Goal: Task Accomplishment & Management: Manage account settings

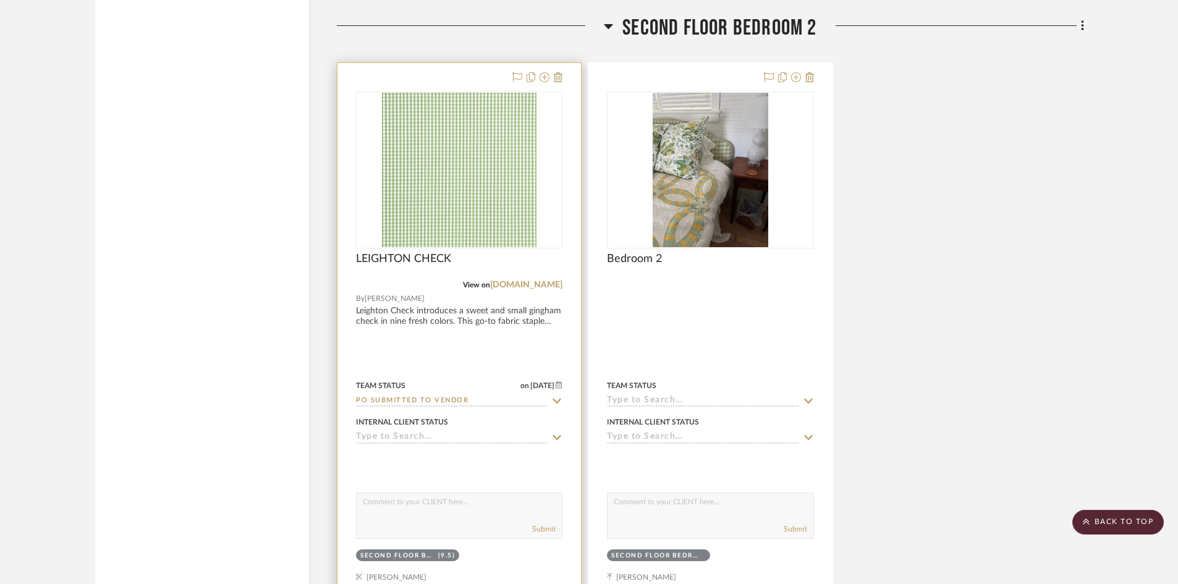
scroll to position [4331, 0]
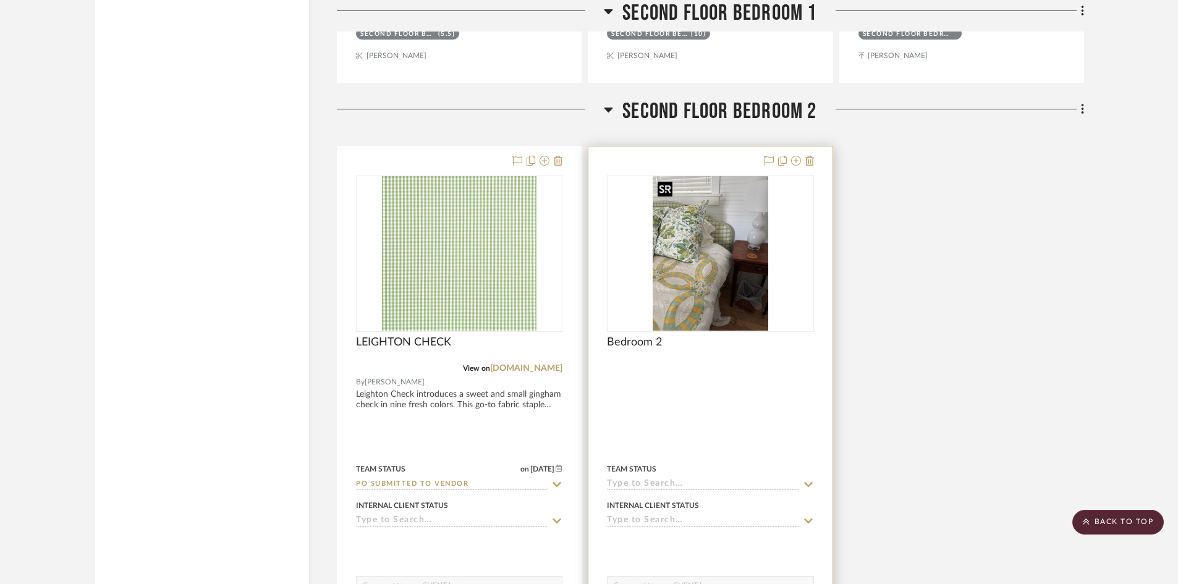
click at [698, 297] on img "0" at bounding box center [711, 253] width 116 height 154
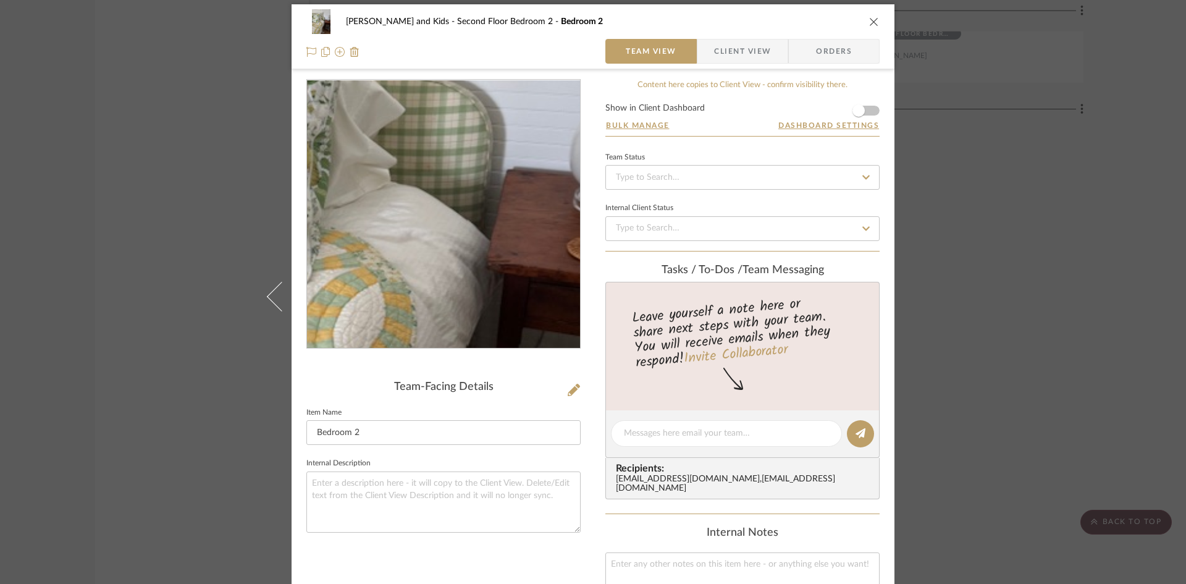
scroll to position [0, 0]
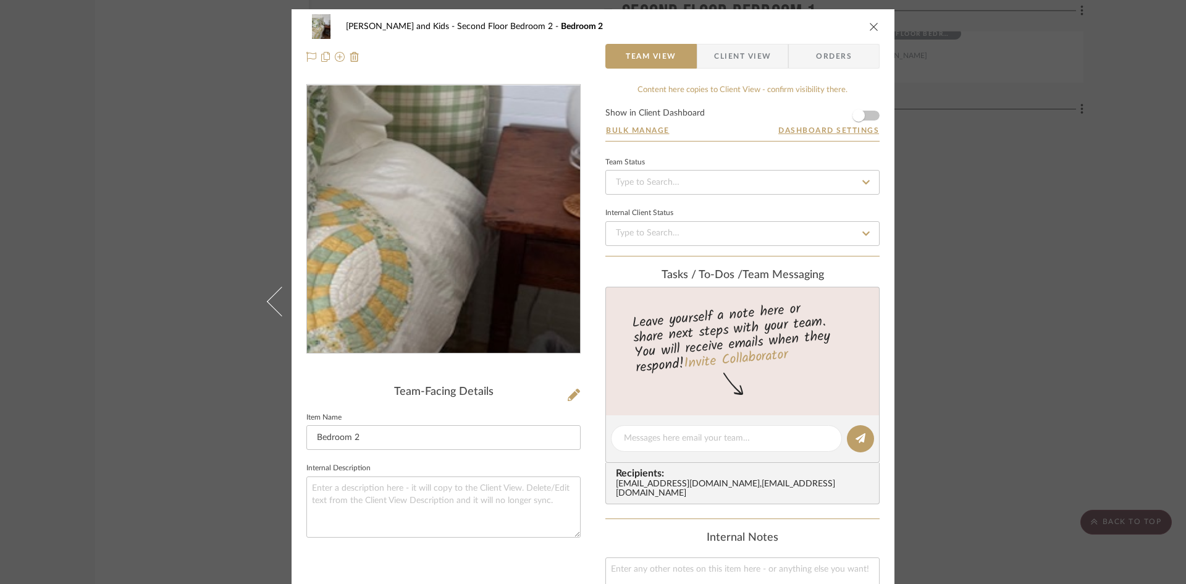
click at [463, 228] on img "0" at bounding box center [443, 219] width 201 height 268
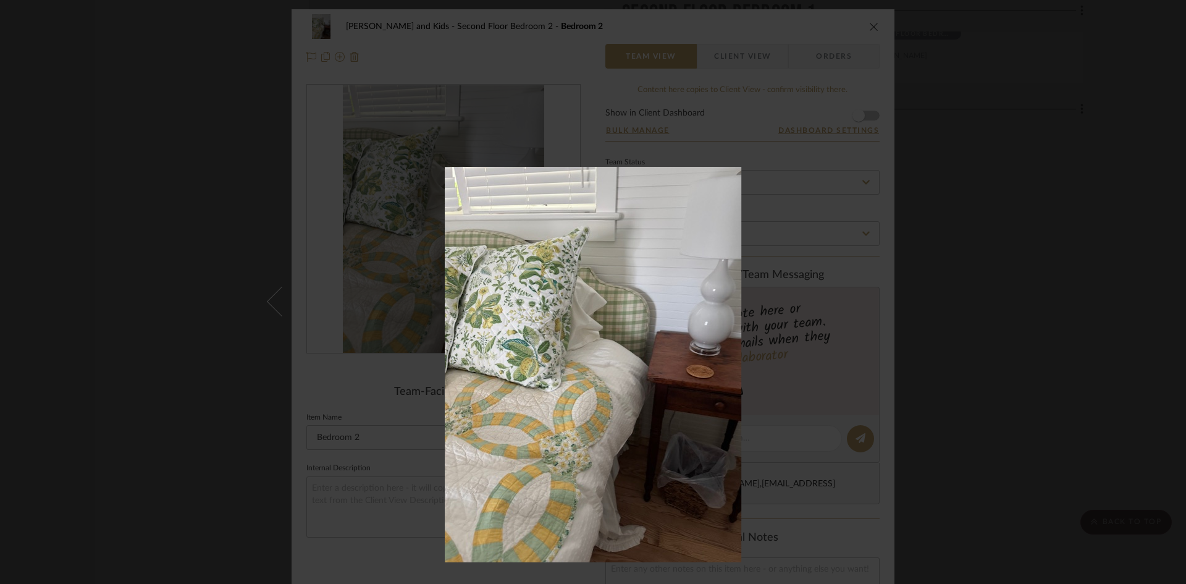
click at [576, 370] on img at bounding box center [593, 364] width 297 height 395
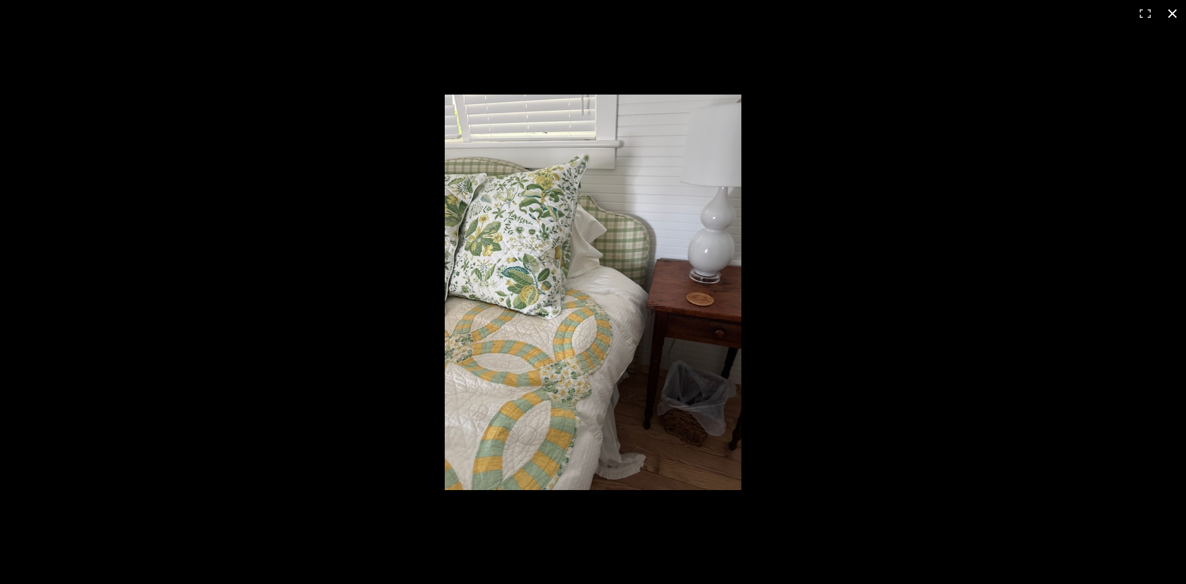
click at [1177, 8] on button at bounding box center [1172, 13] width 27 height 27
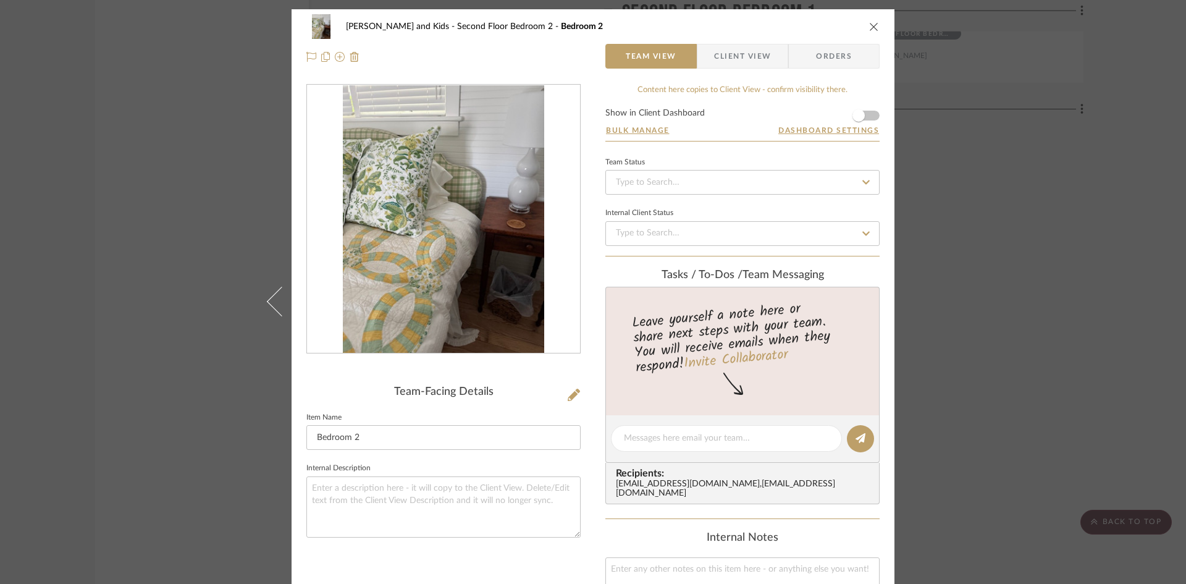
click at [871, 27] on icon "close" at bounding box center [874, 27] width 10 height 10
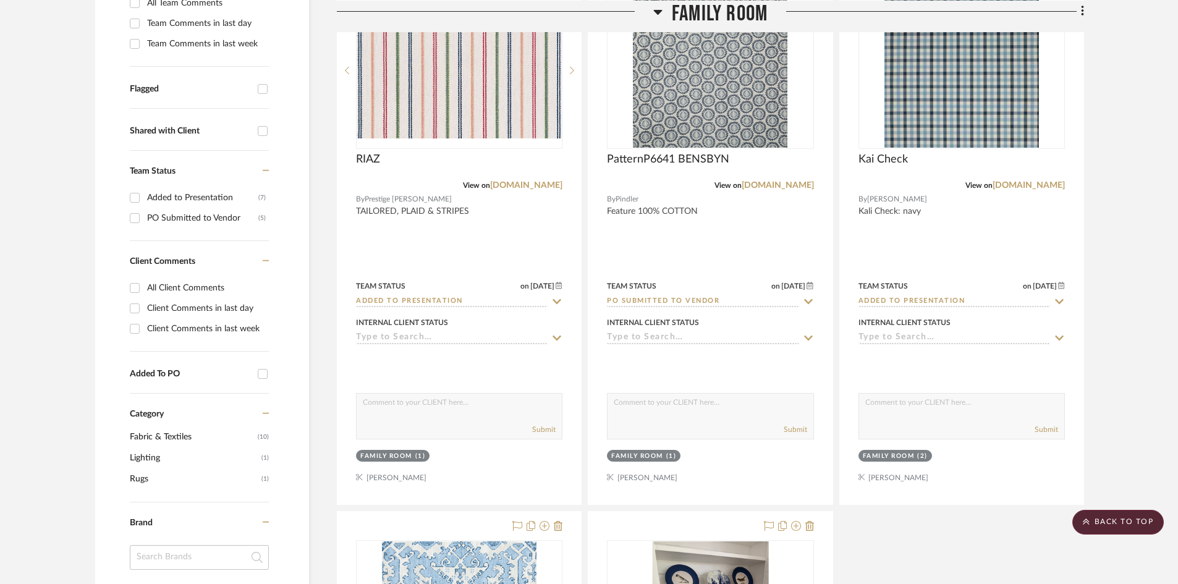
scroll to position [376, 0]
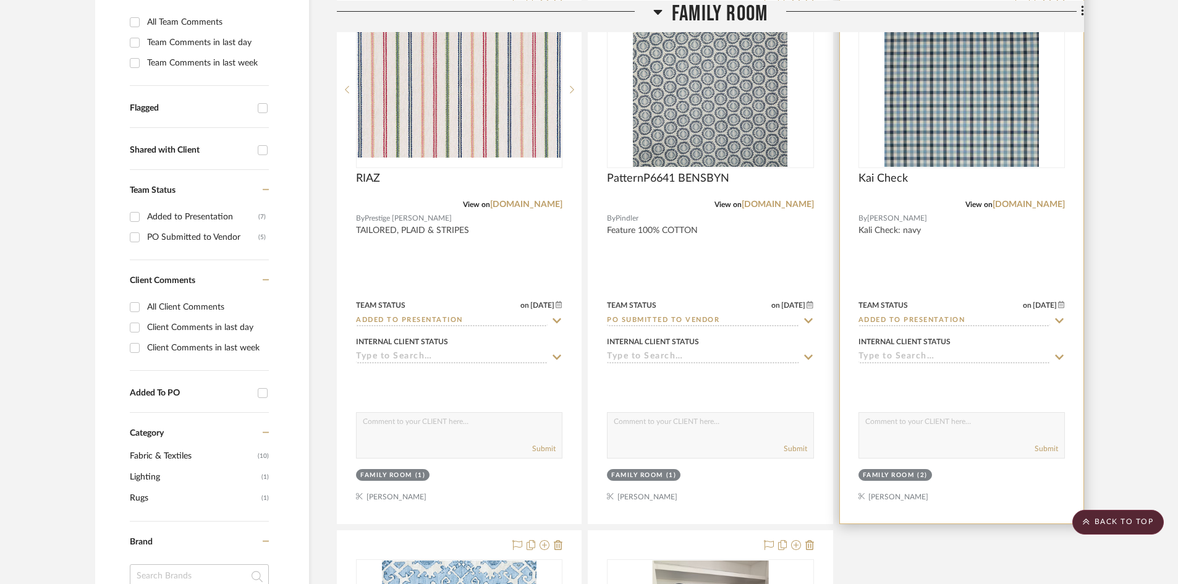
click at [902, 322] on input "Added to Presentation" at bounding box center [954, 321] width 192 height 12
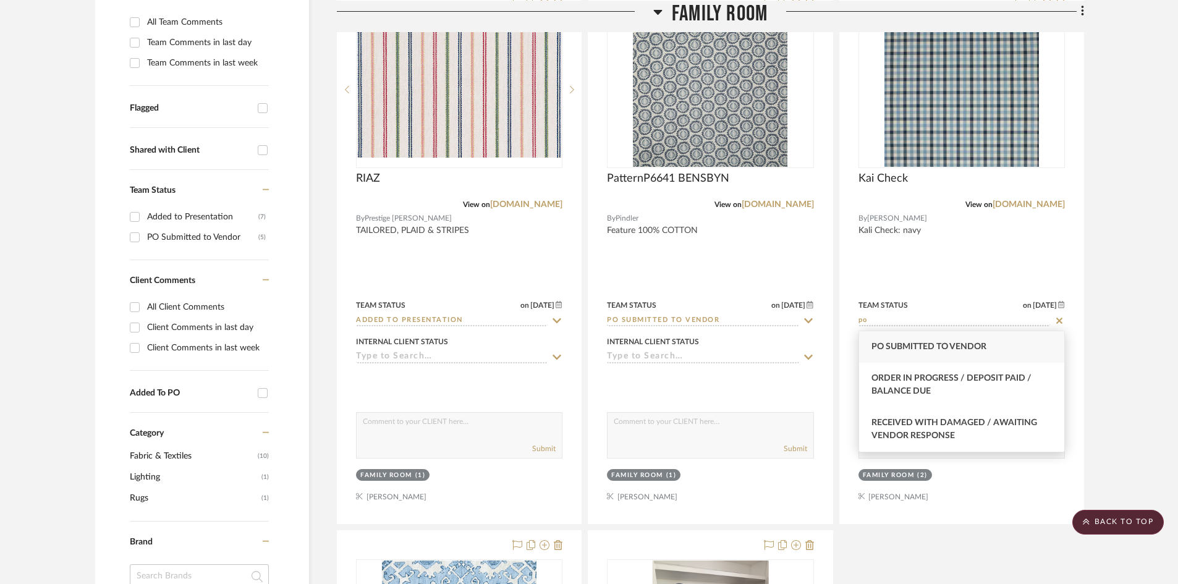
type input "po"
click at [900, 352] on div "PO Submitted to Vendor" at bounding box center [961, 347] width 205 height 32
type input "[DATE]"
type input "PO Submitted to Vendor"
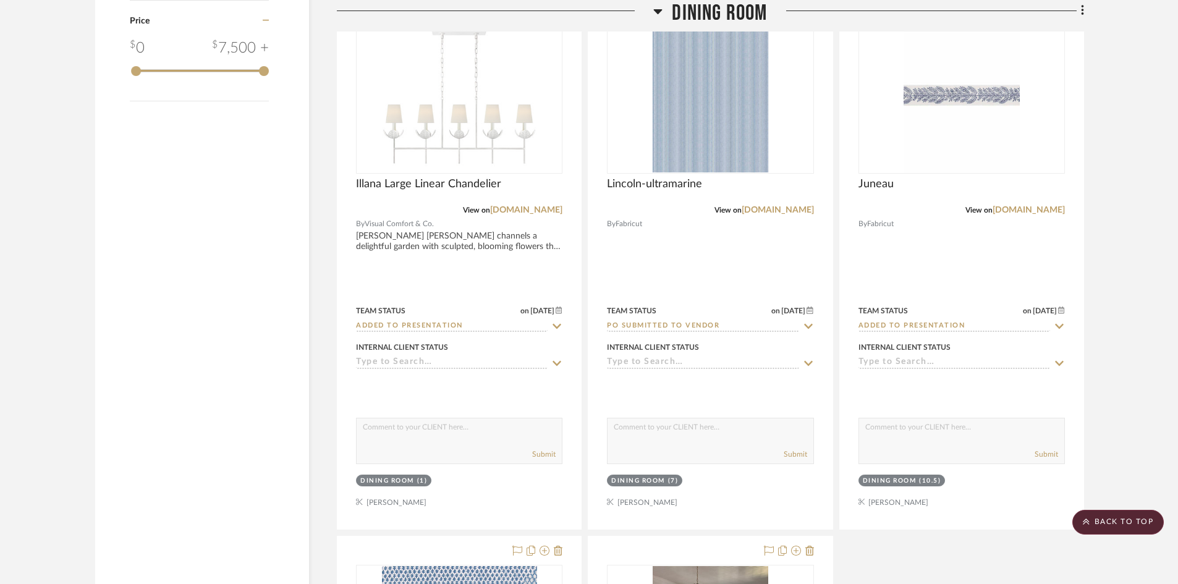
scroll to position [1545, 0]
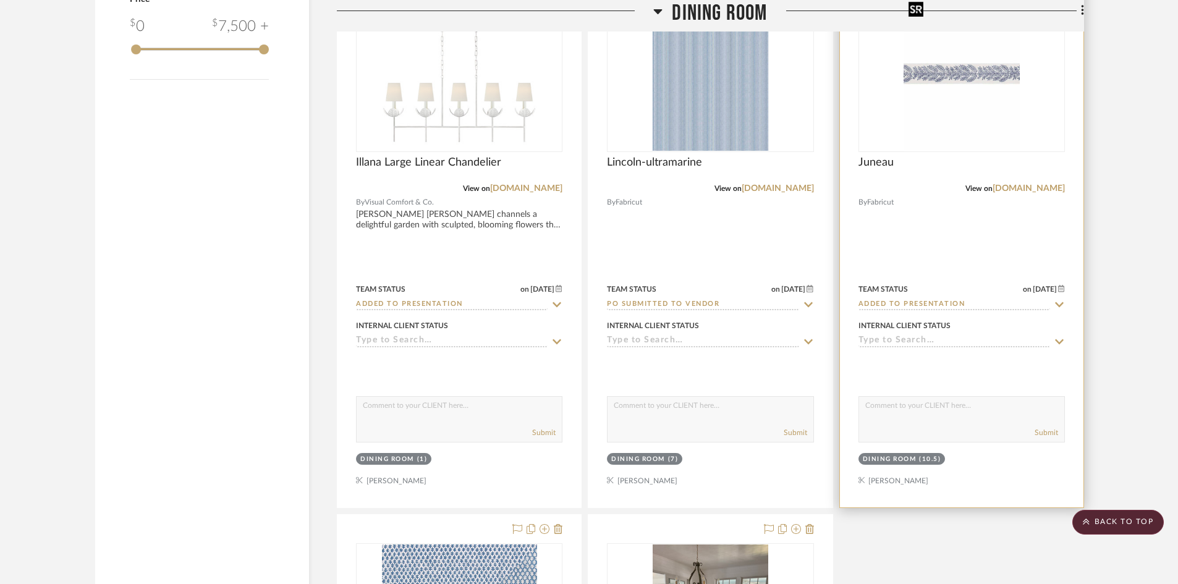
click at [968, 122] on img "0" at bounding box center [961, 73] width 116 height 154
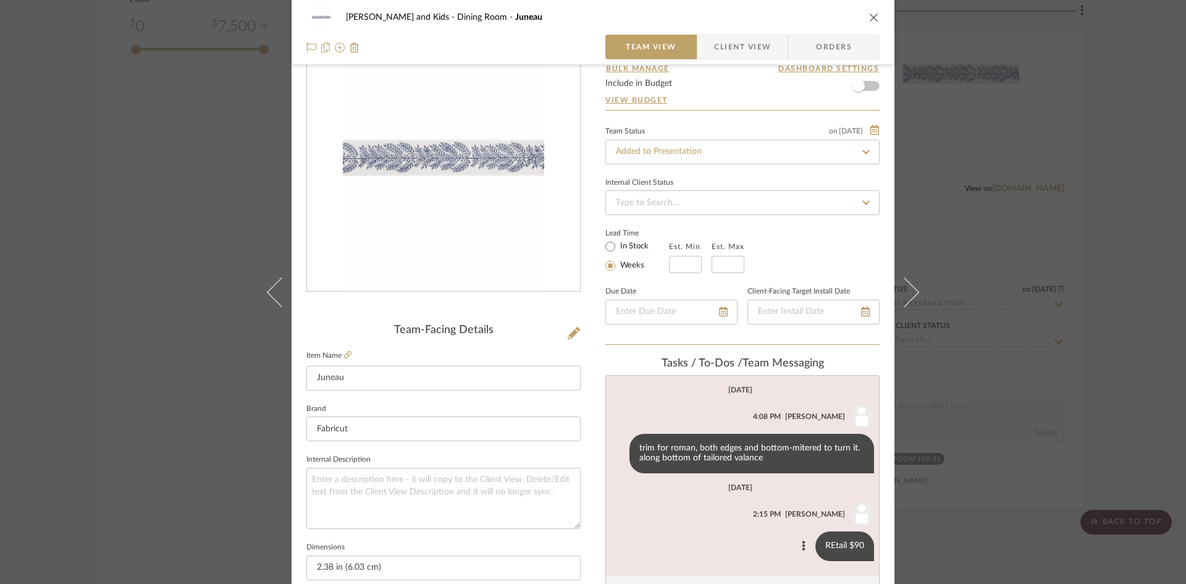
scroll to position [0, 0]
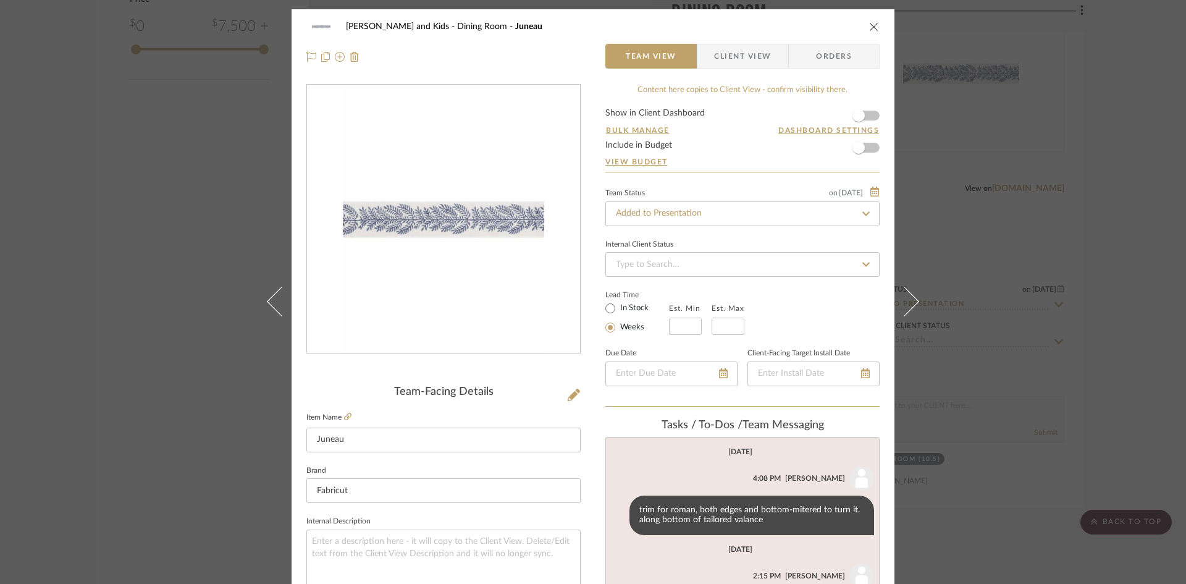
click at [870, 27] on icon "close" at bounding box center [874, 27] width 10 height 10
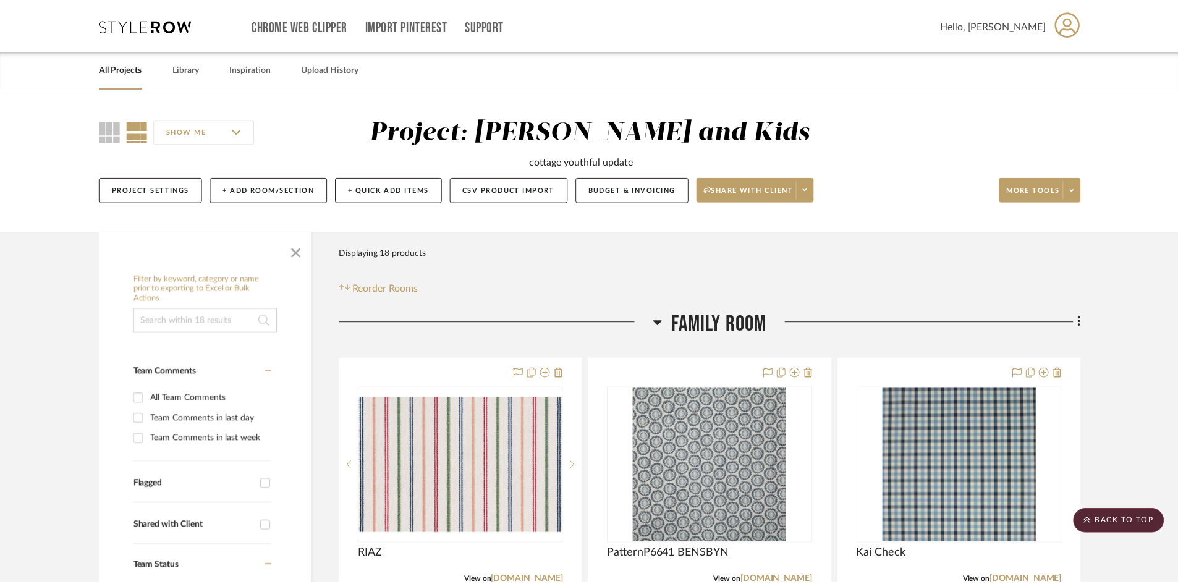
scroll to position [1545, 0]
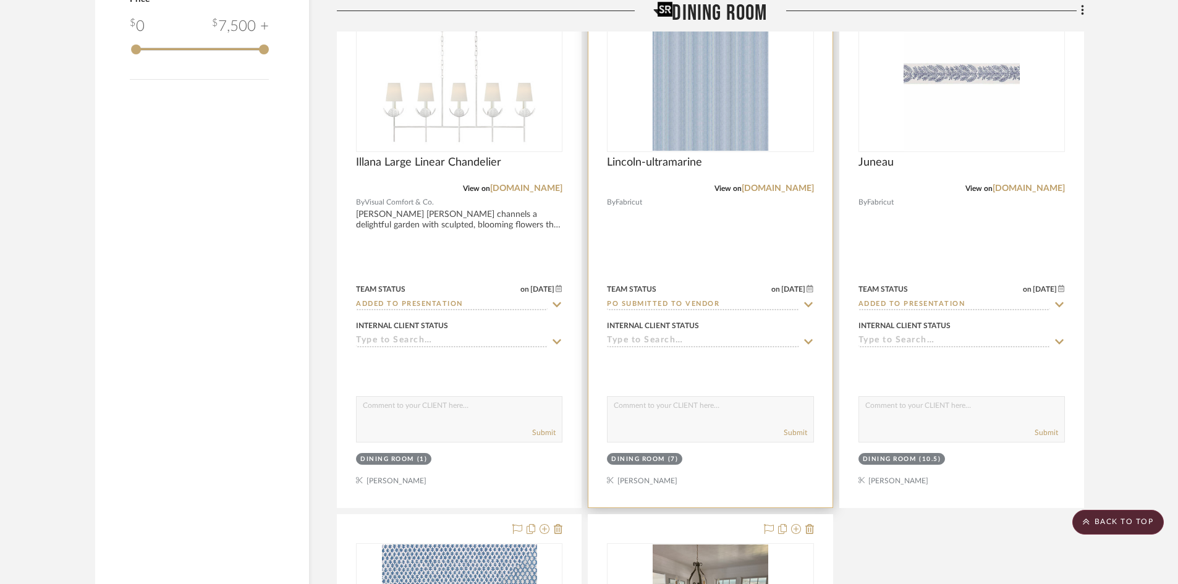
click at [693, 103] on img "0" at bounding box center [711, 73] width 116 height 154
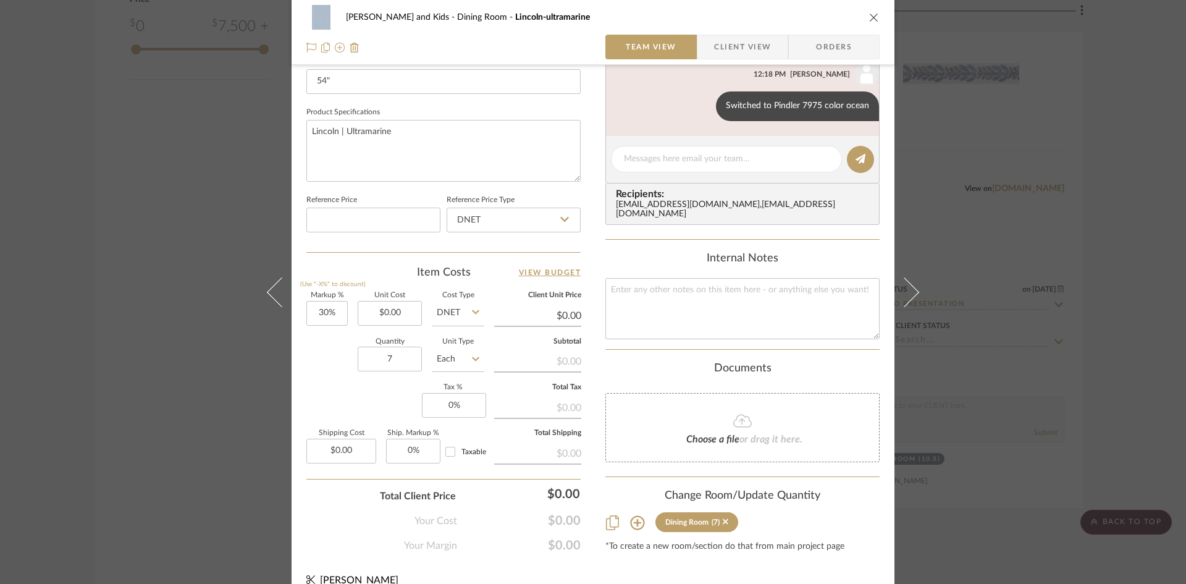
scroll to position [556, 0]
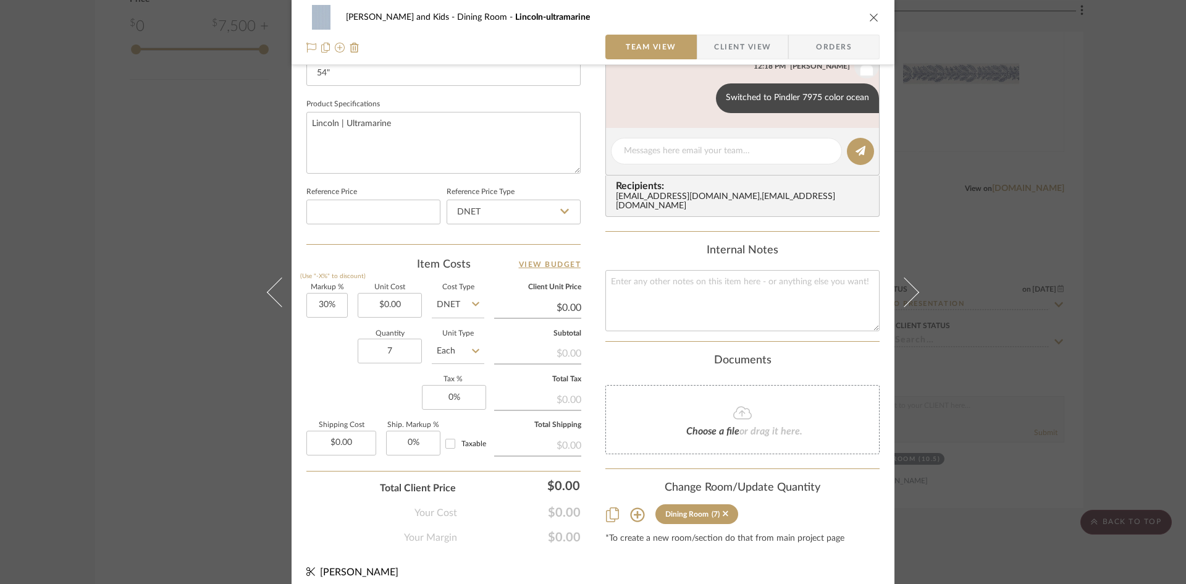
click at [871, 15] on icon "close" at bounding box center [874, 17] width 10 height 10
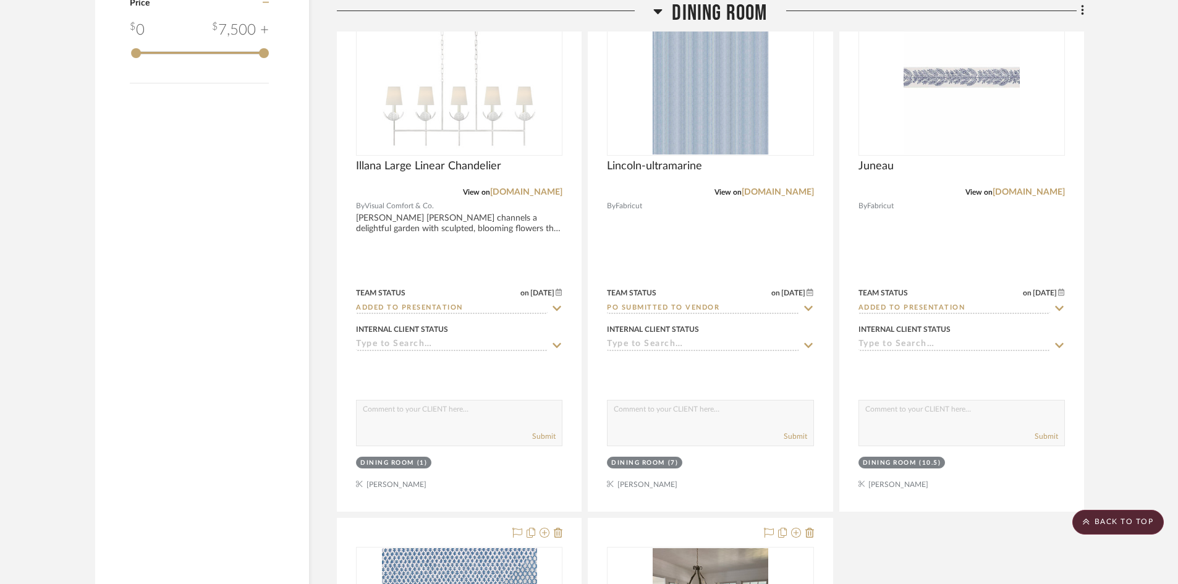
scroll to position [1483, 0]
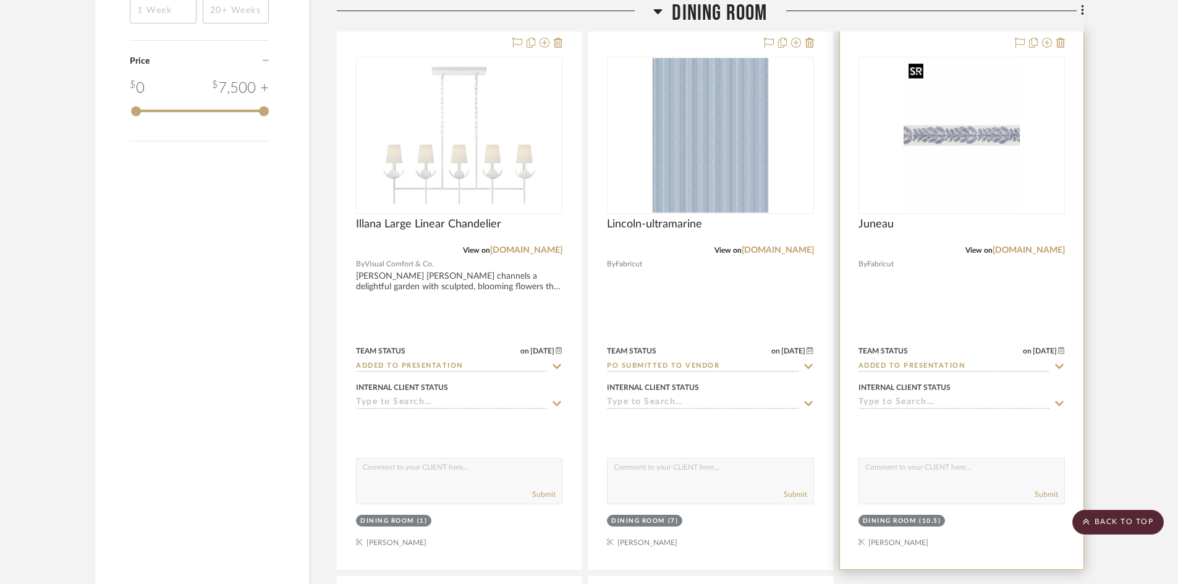
click at [934, 176] on img "0" at bounding box center [961, 135] width 116 height 154
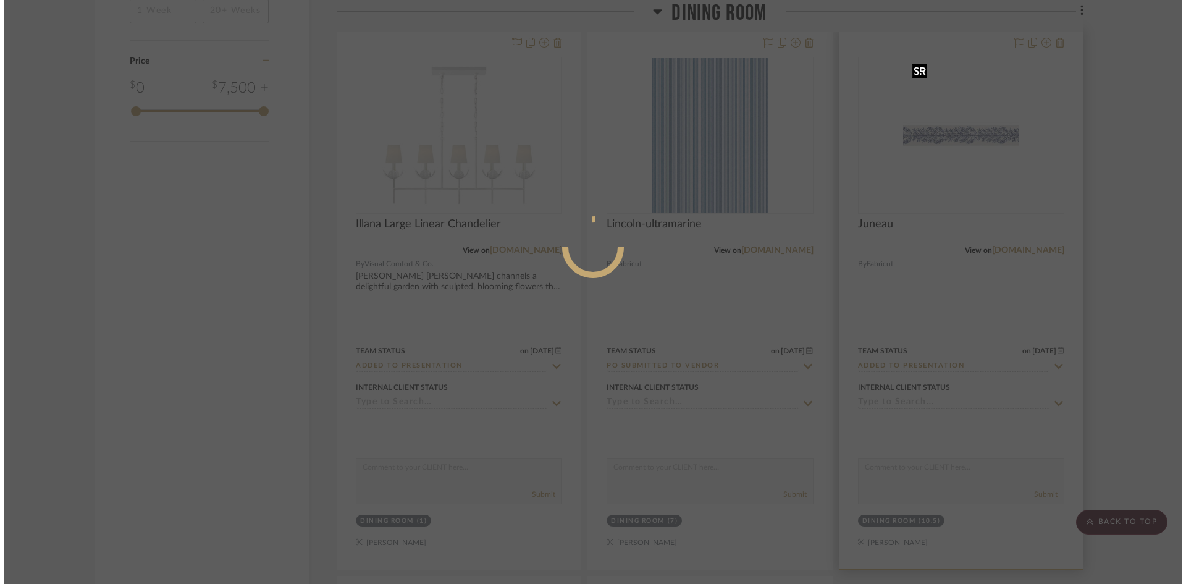
scroll to position [0, 0]
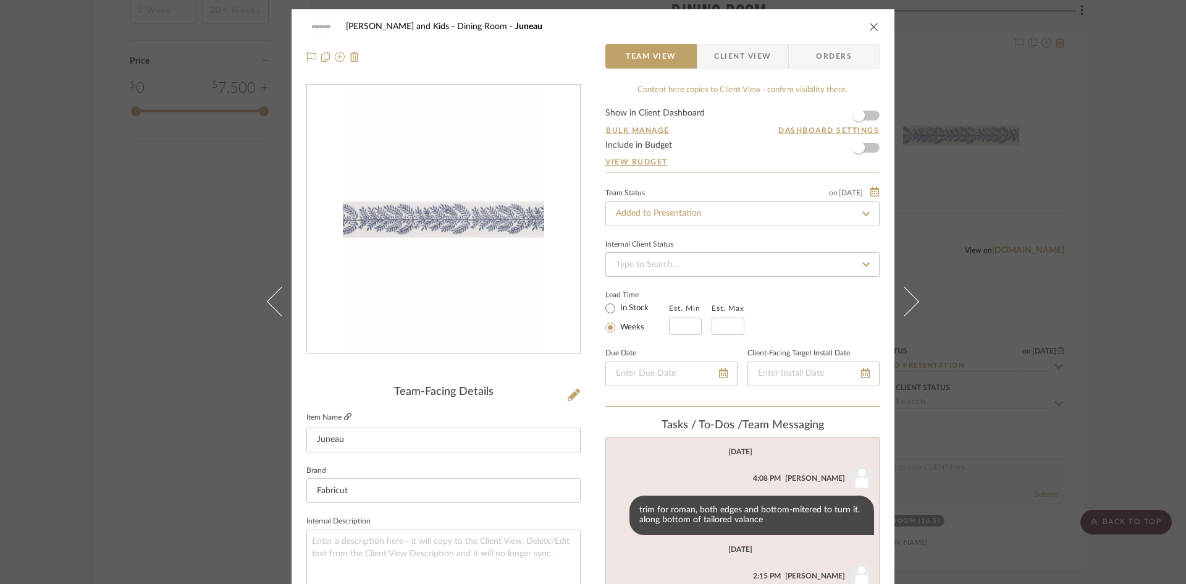
click at [345, 414] on icon at bounding box center [347, 416] width 7 height 7
click at [869, 23] on icon "close" at bounding box center [874, 27] width 10 height 10
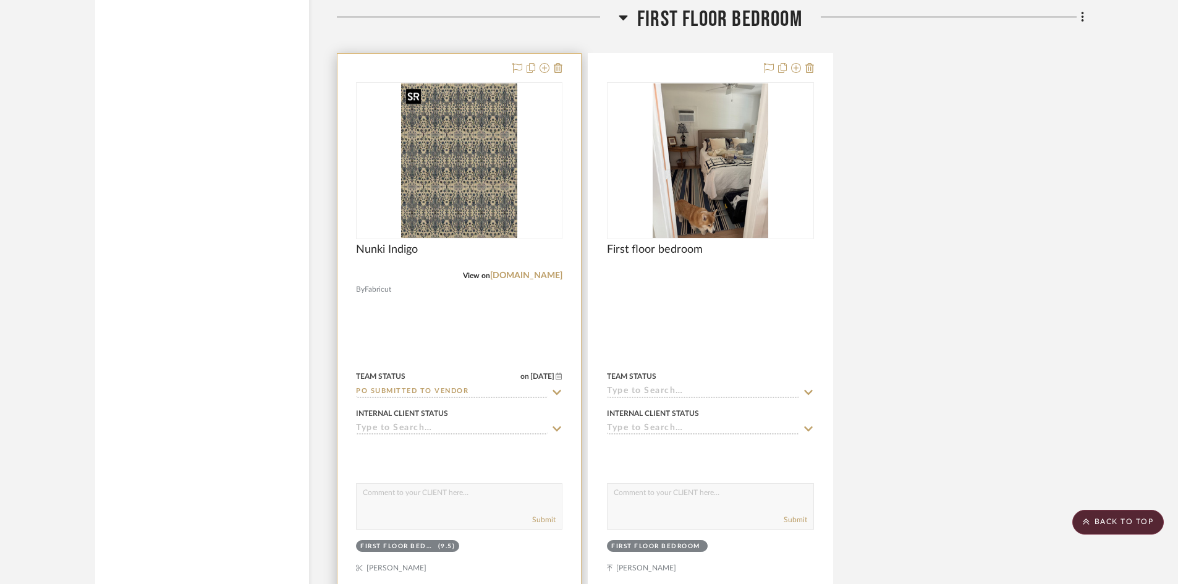
scroll to position [3213, 0]
click at [454, 193] on img "0" at bounding box center [459, 162] width 116 height 154
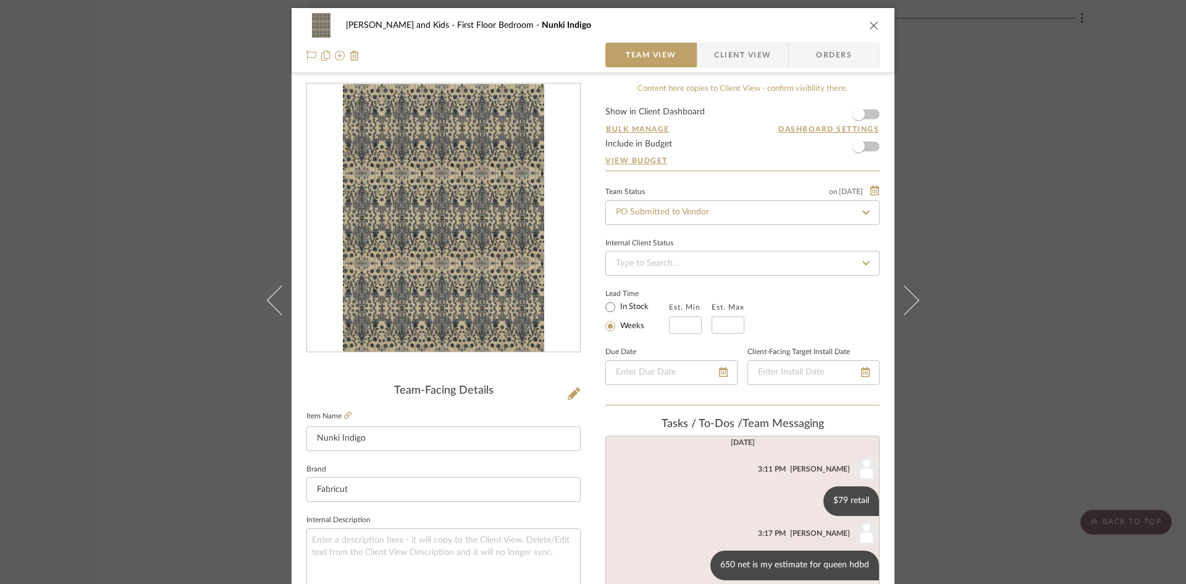
scroll to position [0, 0]
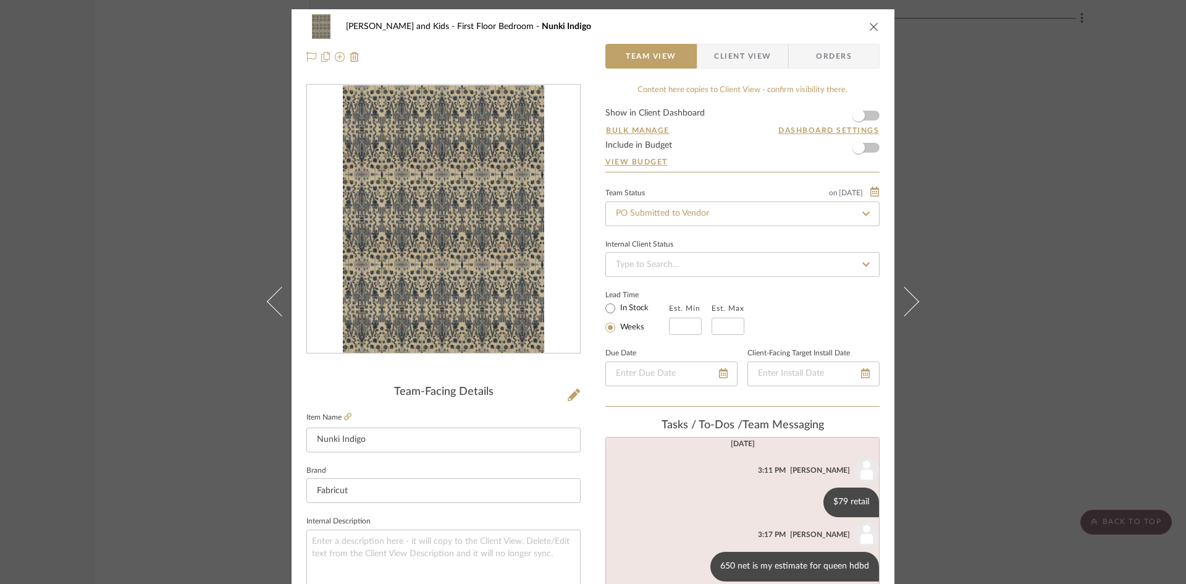
click at [869, 24] on icon "close" at bounding box center [874, 27] width 10 height 10
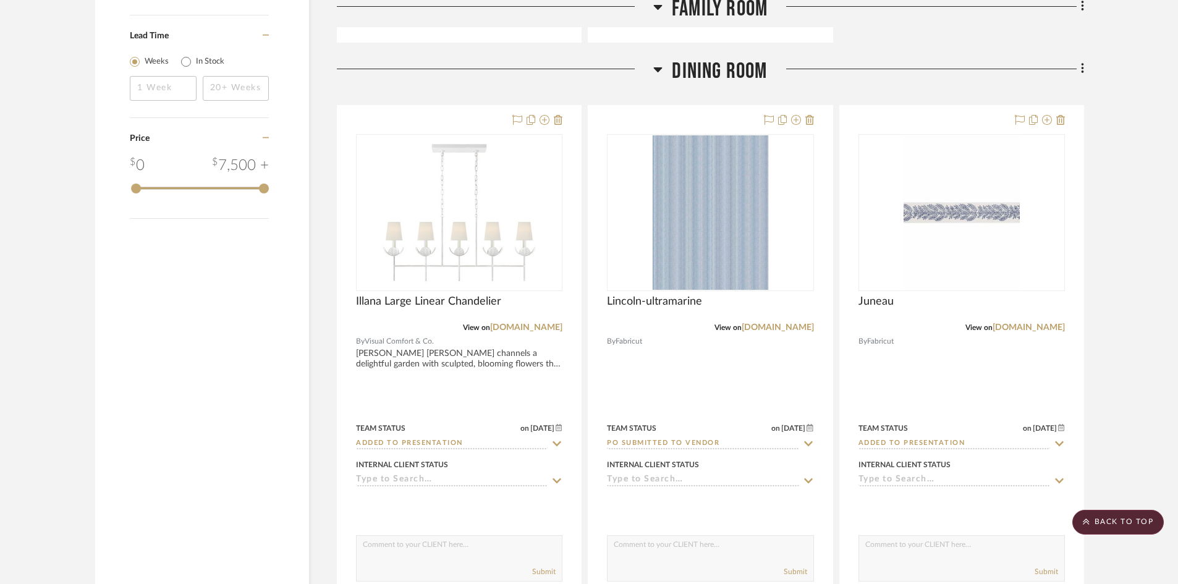
scroll to position [1298, 0]
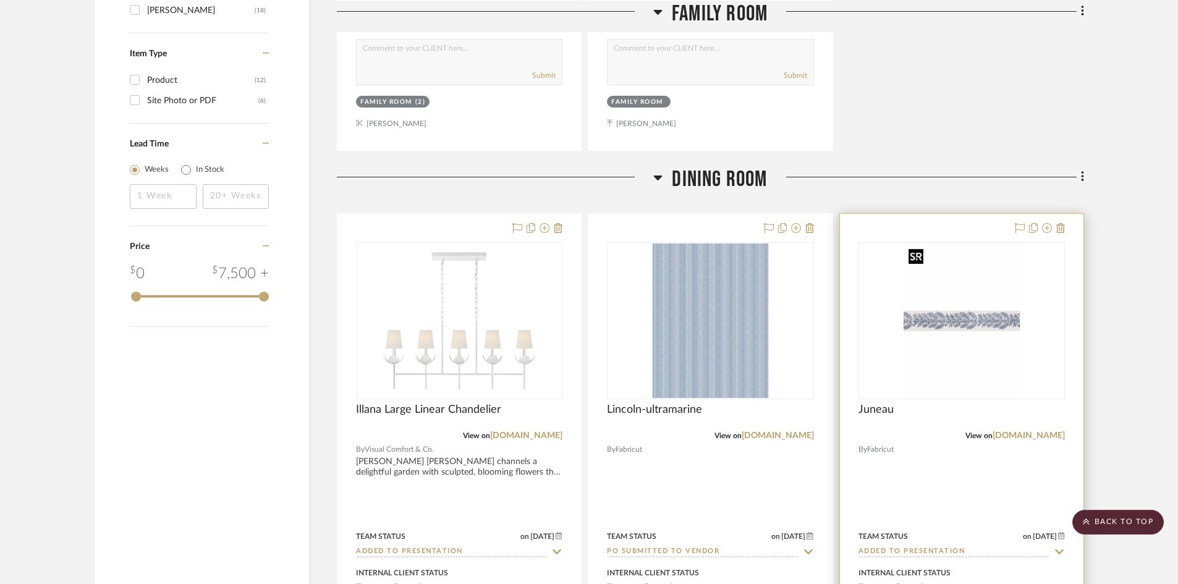
click at [956, 338] on img "0" at bounding box center [961, 320] width 116 height 154
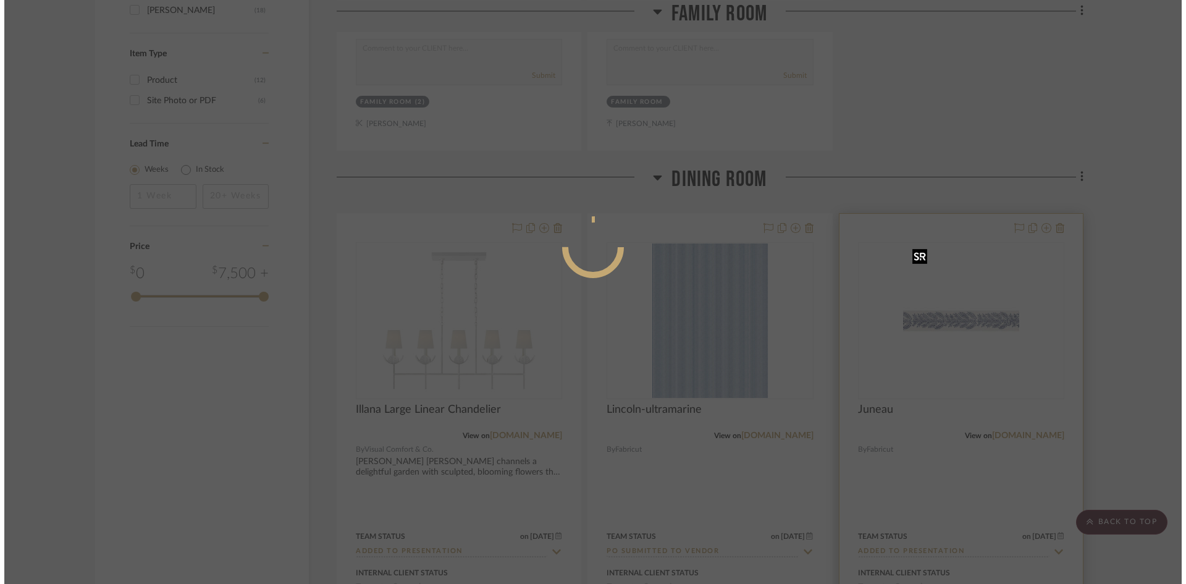
scroll to position [0, 0]
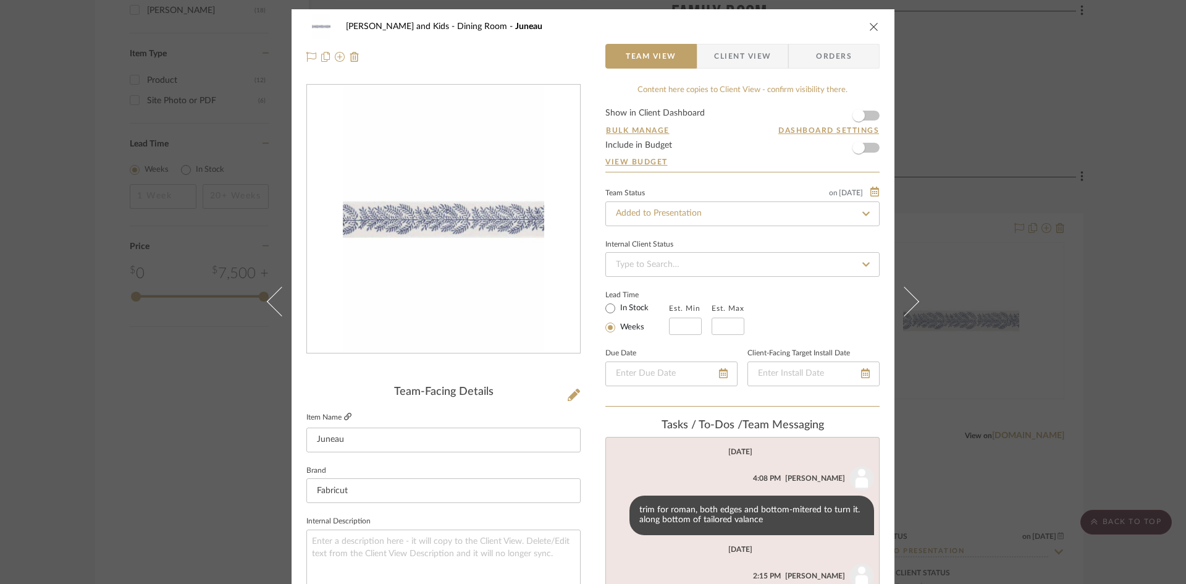
click at [345, 413] on icon at bounding box center [347, 416] width 7 height 7
click at [745, 217] on input "Added to Presentation" at bounding box center [743, 213] width 274 height 25
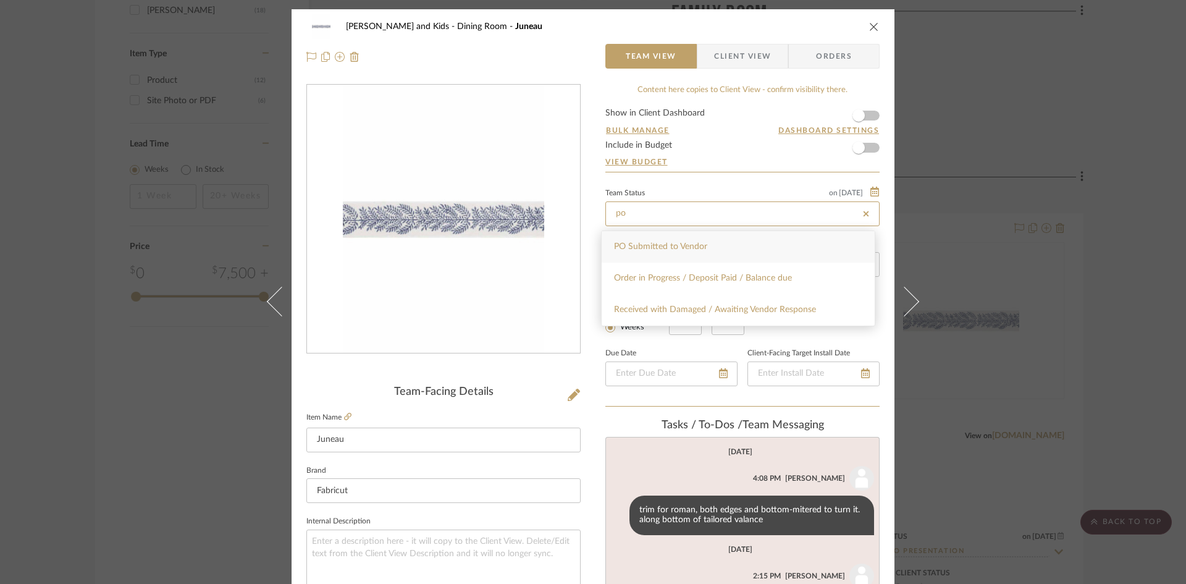
type input "po"
click at [728, 243] on div "PO Submitted to Vendor" at bounding box center [738, 247] width 273 height 32
type input "[DATE]"
type input "PO Submitted to Vendor"
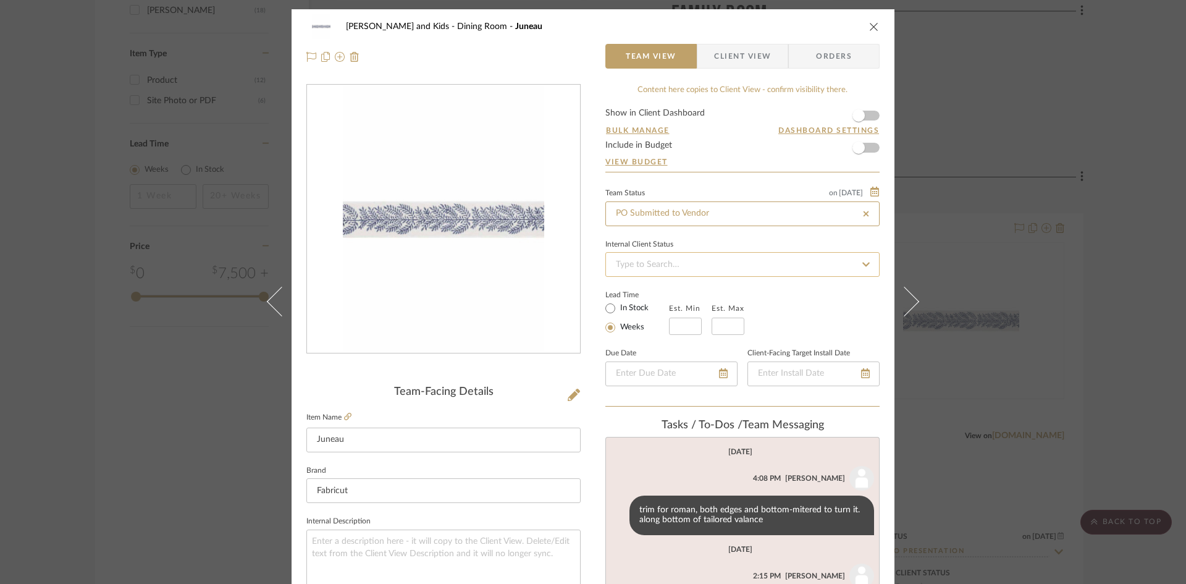
type input "[DATE]"
type input "PO Submitted to Vendor"
click at [870, 27] on icon "close" at bounding box center [874, 27] width 10 height 10
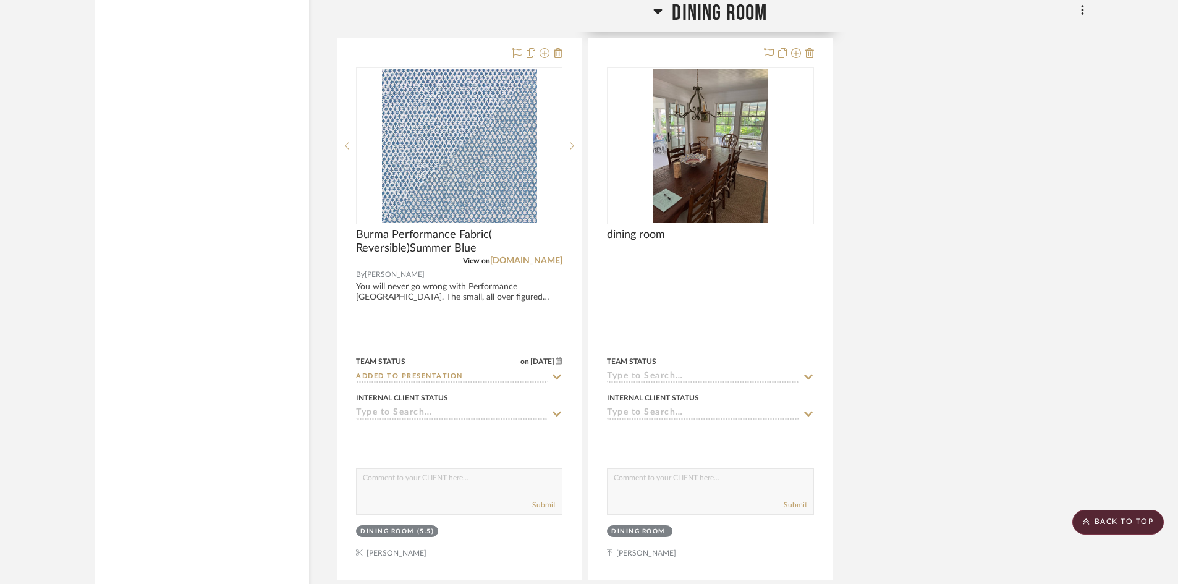
scroll to position [2039, 0]
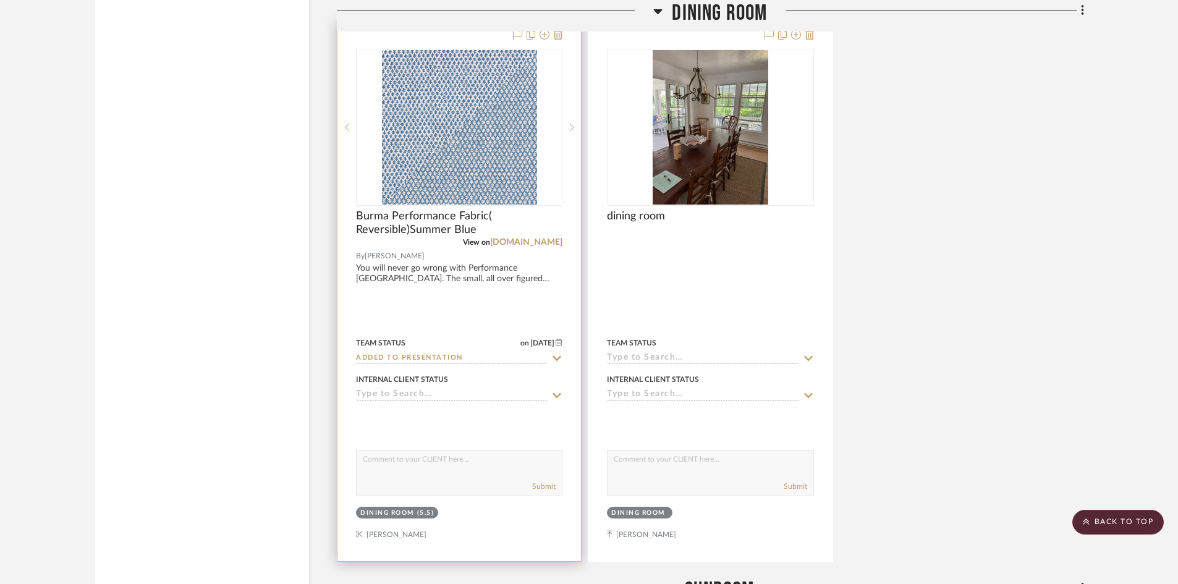
click at [501, 361] on input "Added to Presentation" at bounding box center [452, 359] width 192 height 12
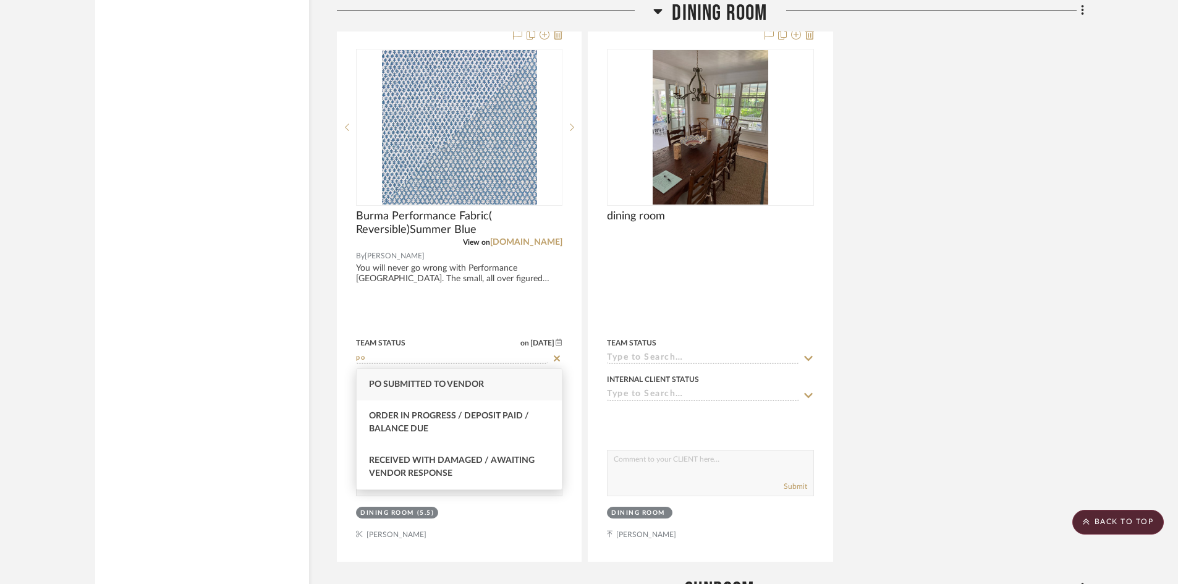
type input "po"
click at [425, 388] on span "PO Submitted to Vendor" at bounding box center [426, 384] width 115 height 9
type input "[DATE]"
type input "PO Submitted to Vendor"
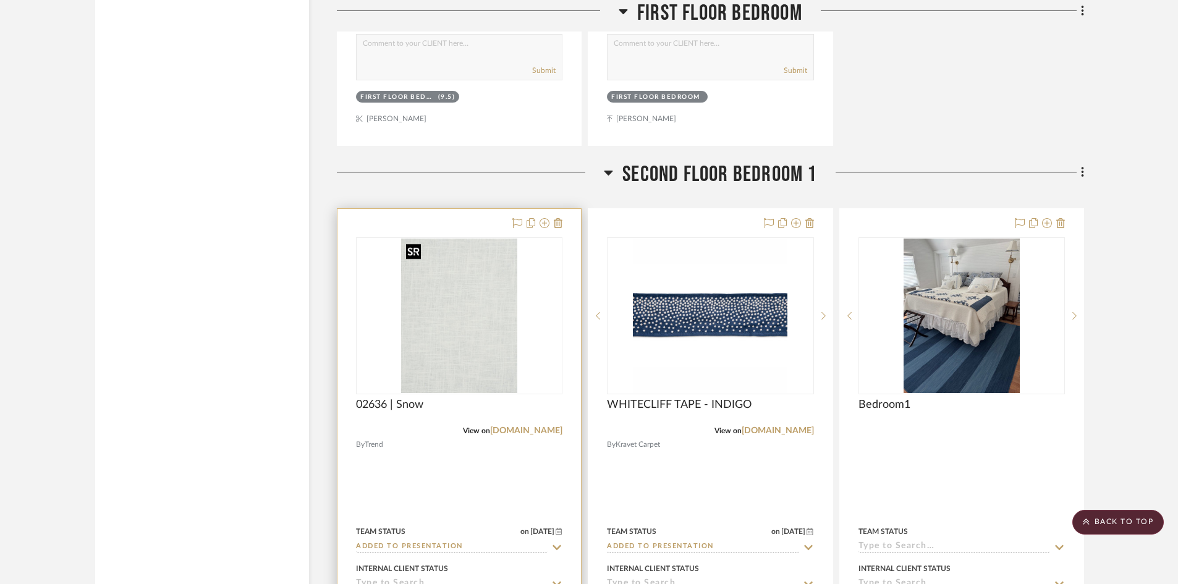
scroll to position [3652, 0]
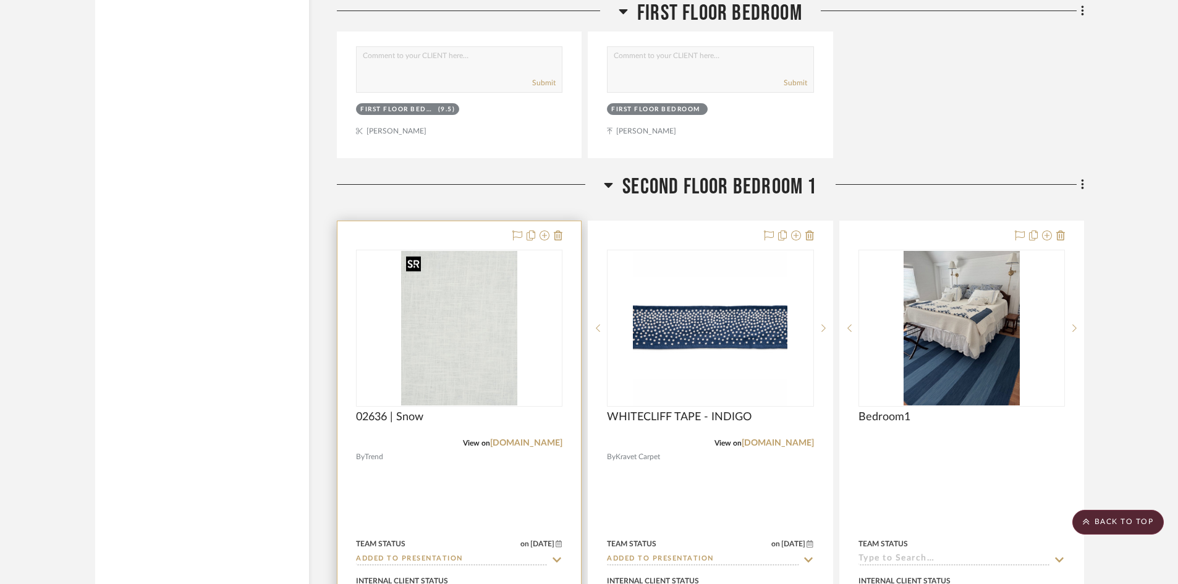
click at [478, 368] on img "0" at bounding box center [459, 328] width 116 height 154
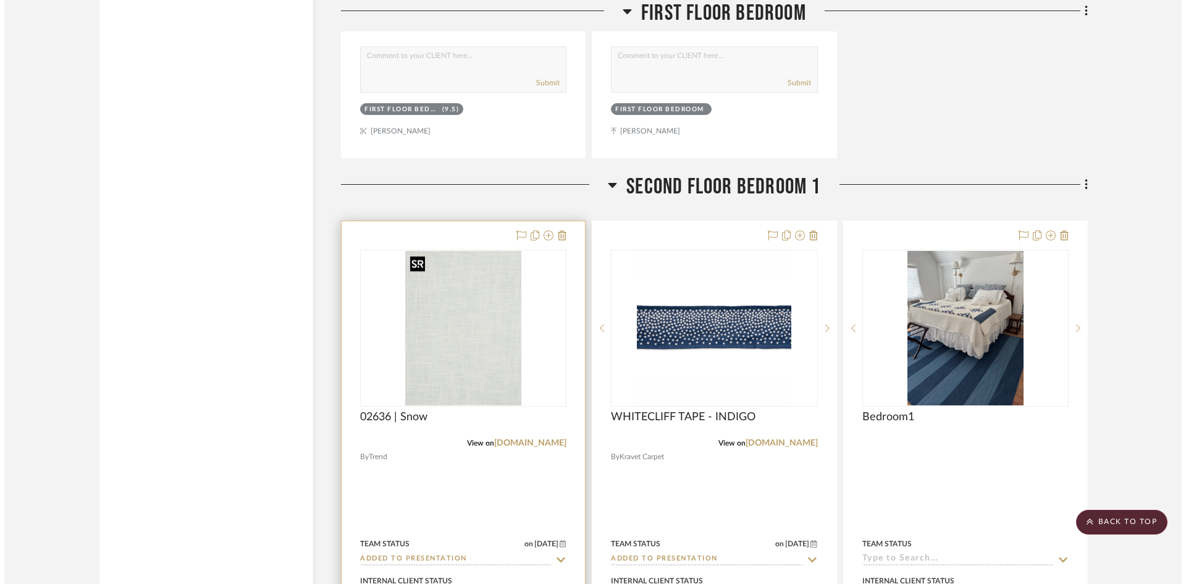
scroll to position [0, 0]
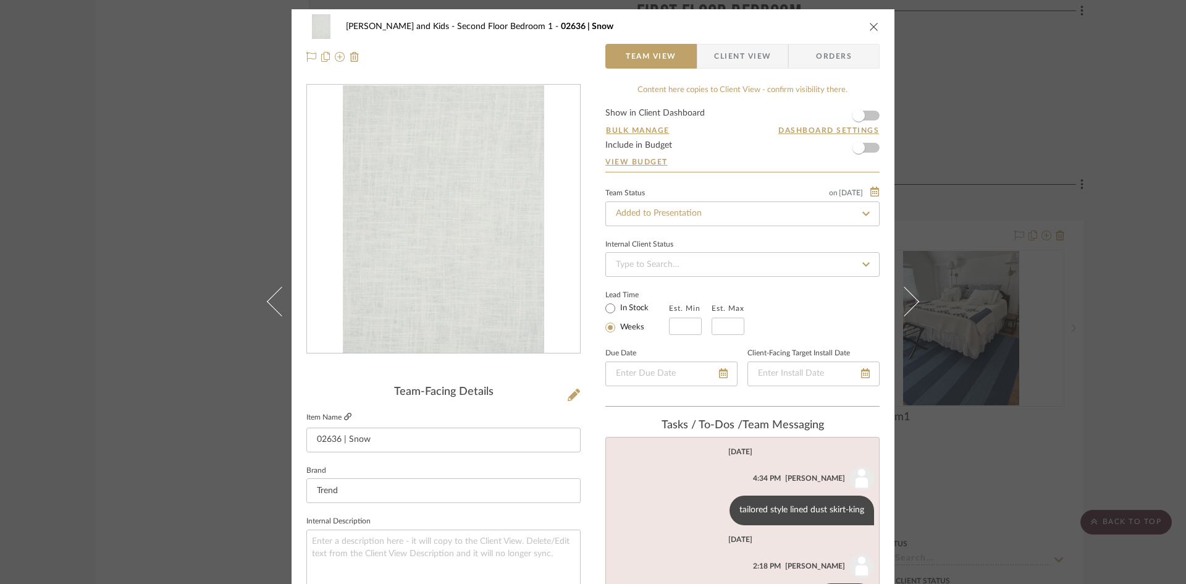
click at [344, 412] on link at bounding box center [347, 417] width 7 height 11
click at [869, 23] on icon "close" at bounding box center [874, 27] width 10 height 10
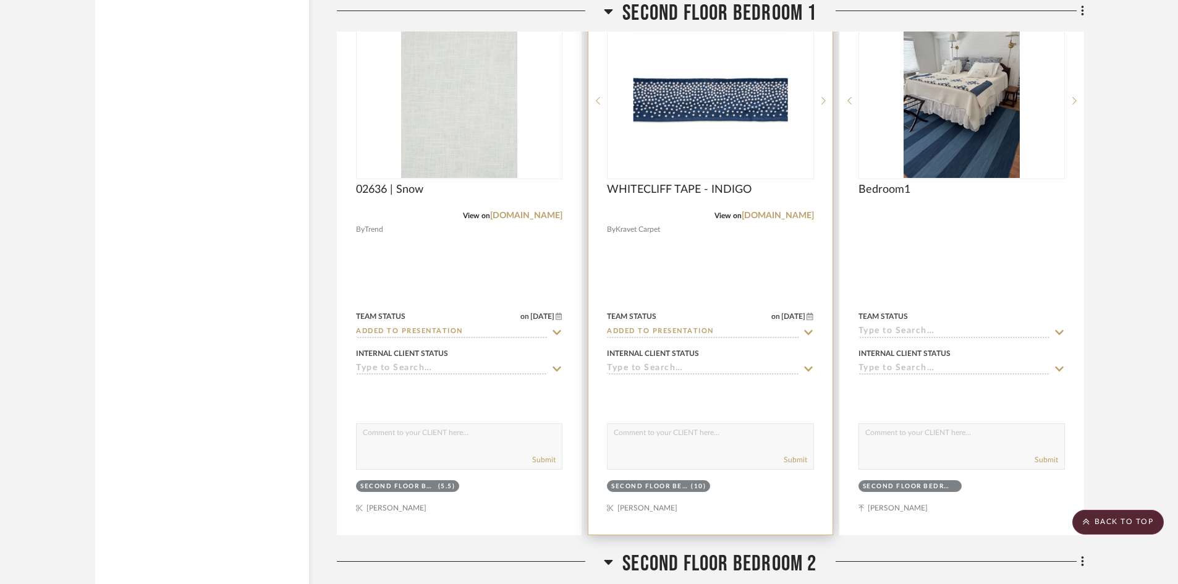
scroll to position [3899, 0]
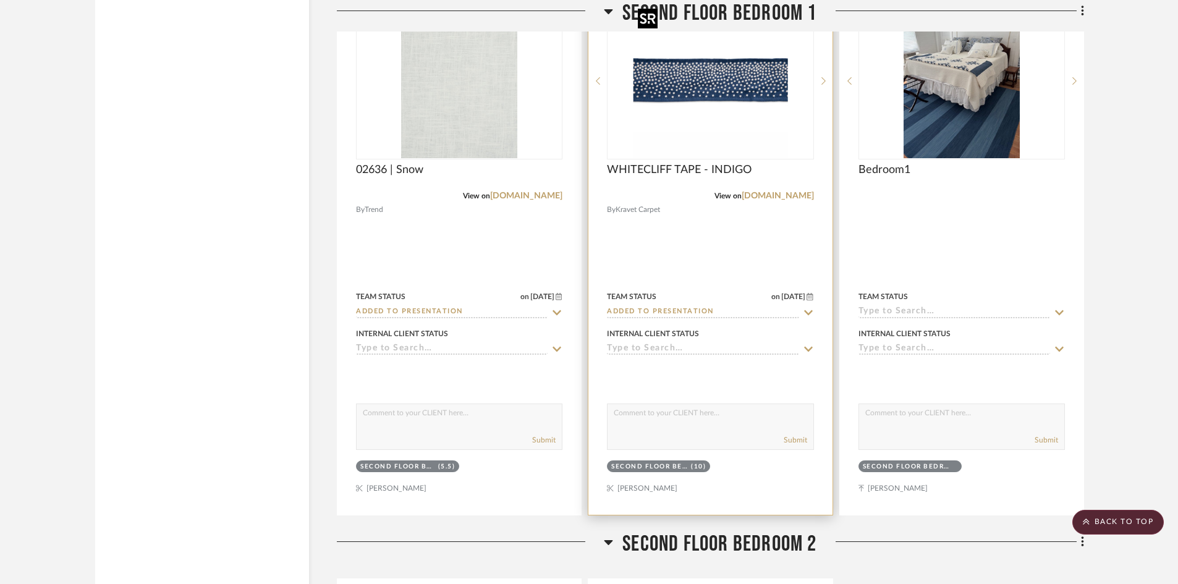
click at [701, 132] on img "0" at bounding box center [710, 81] width 154 height 154
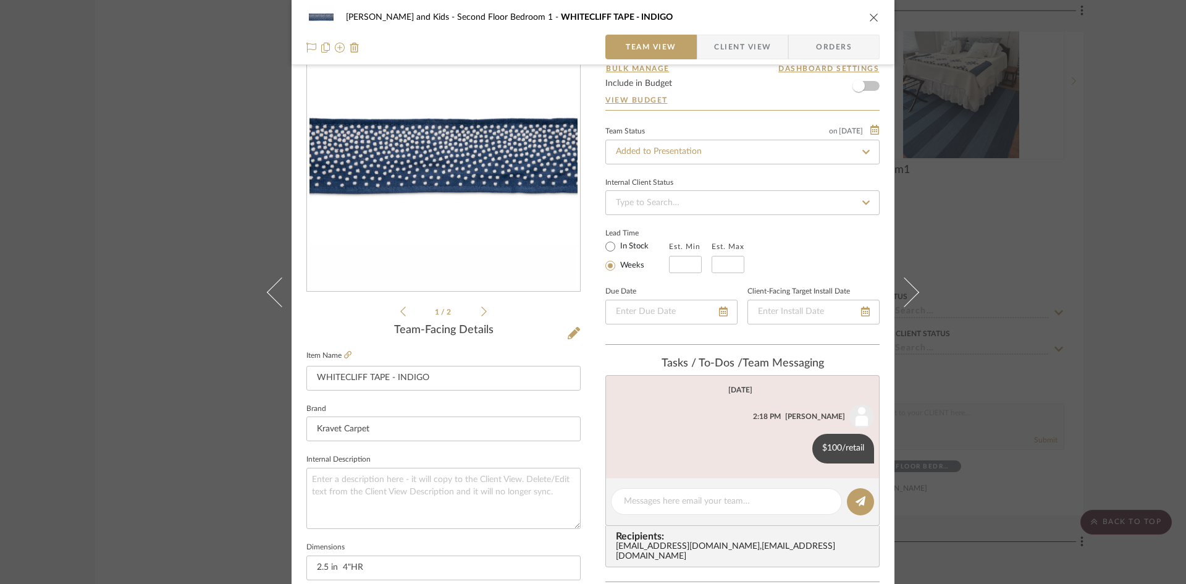
scroll to position [0, 0]
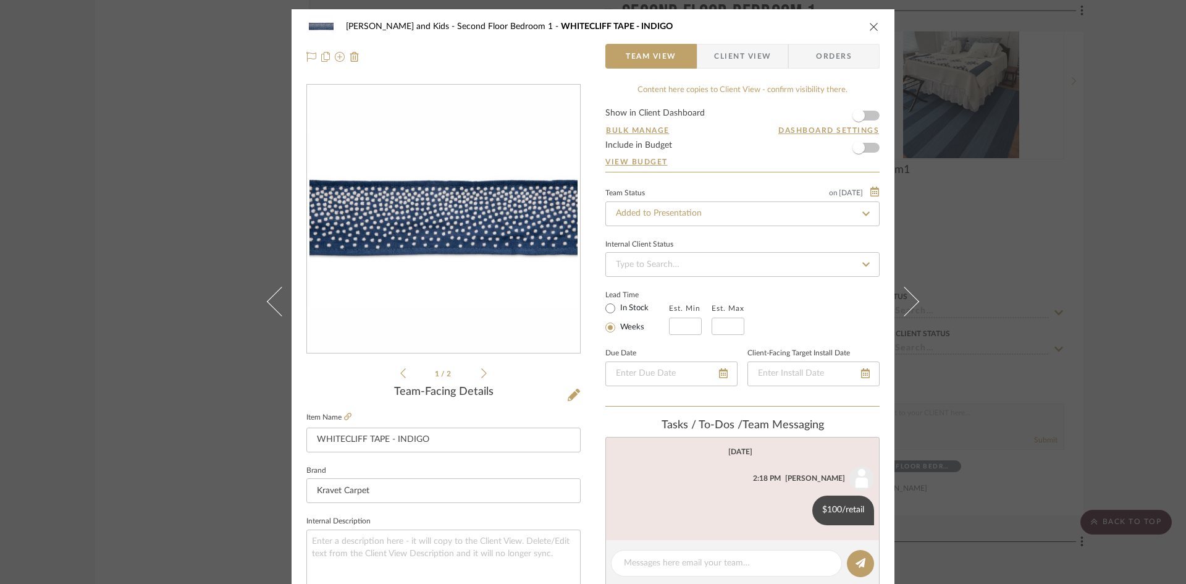
click at [869, 26] on icon "close" at bounding box center [874, 27] width 10 height 10
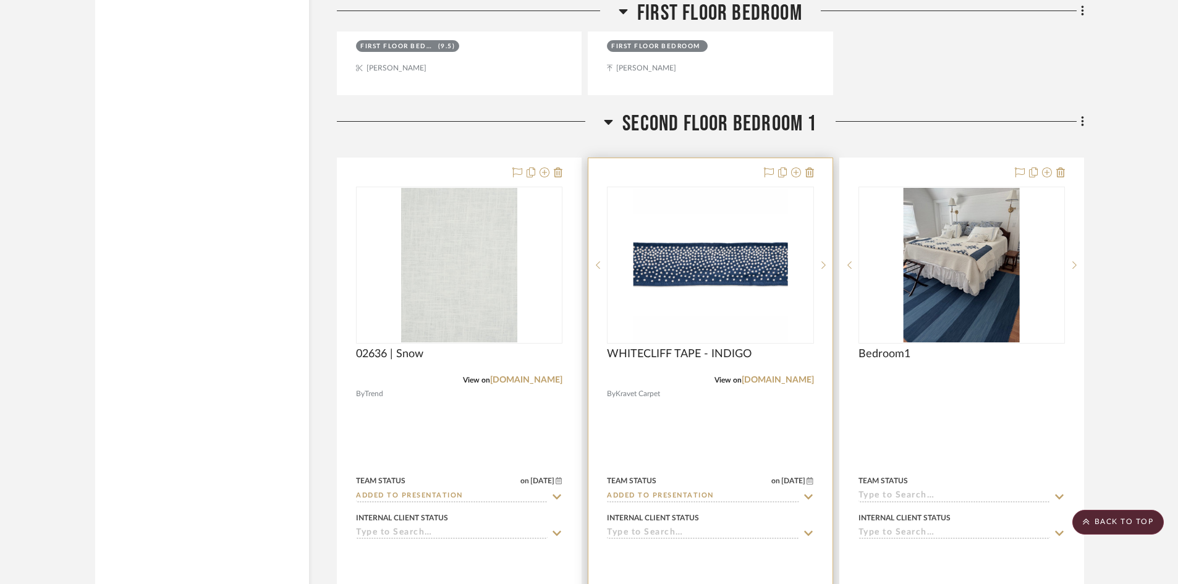
scroll to position [3713, 0]
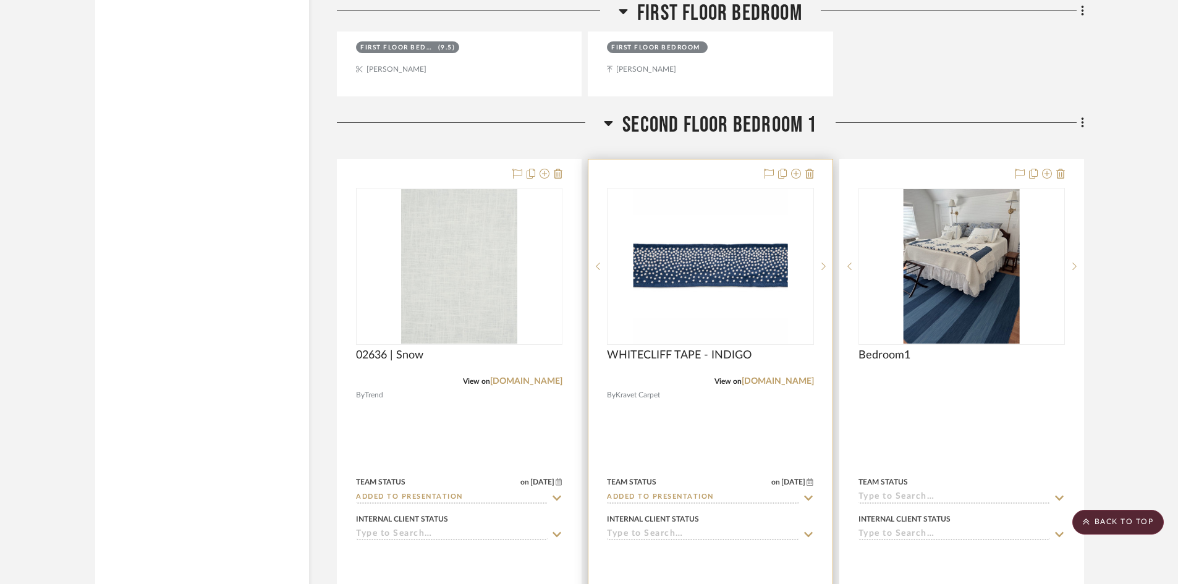
click at [696, 261] on img "0" at bounding box center [710, 266] width 154 height 154
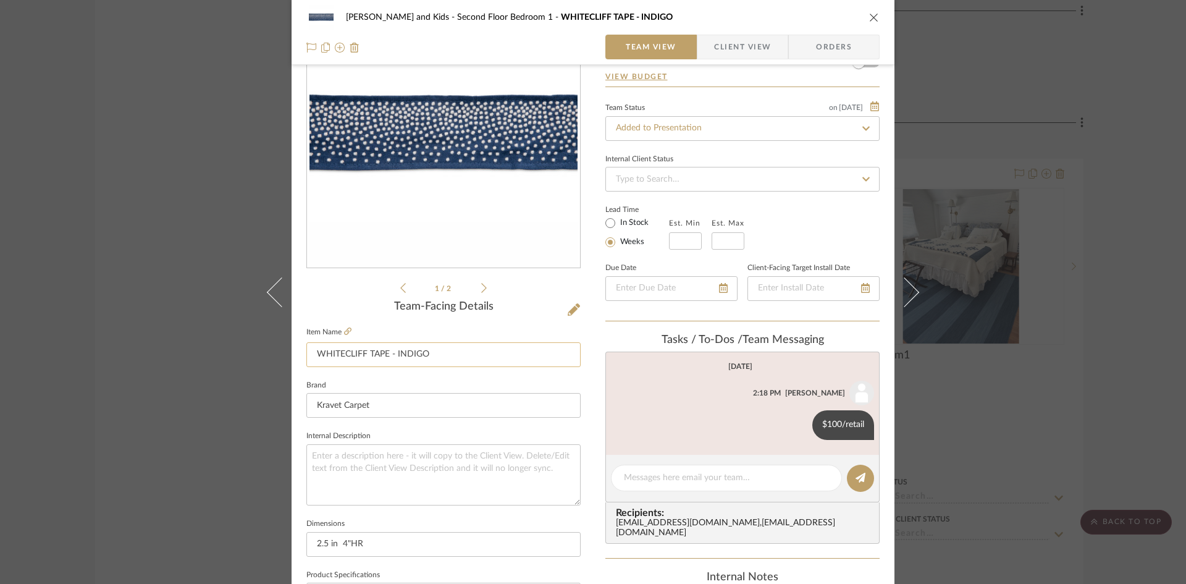
scroll to position [0, 0]
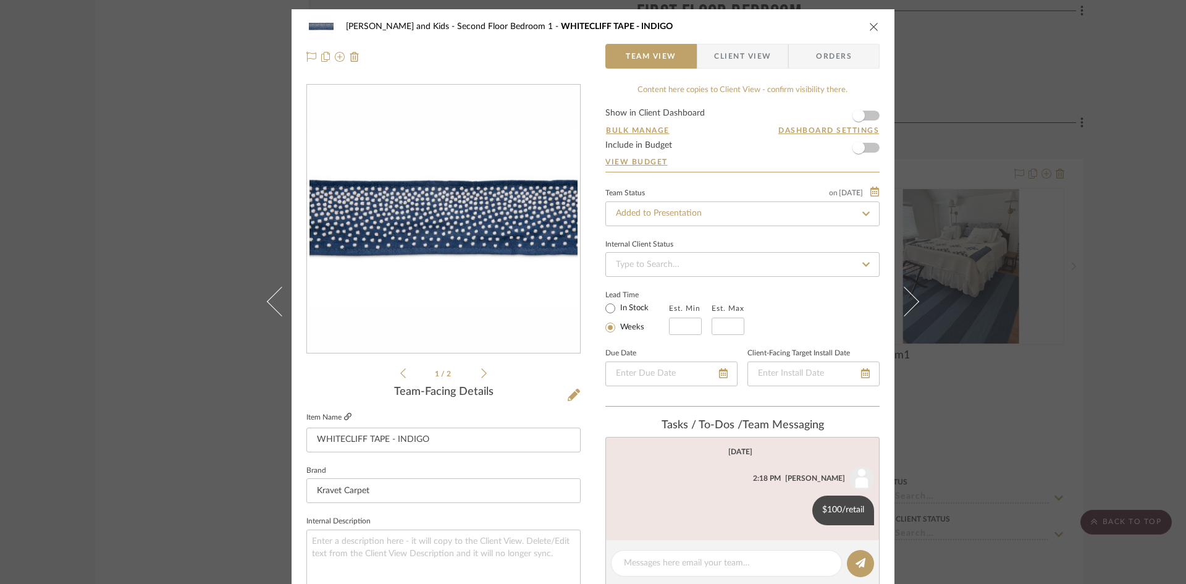
click at [344, 415] on icon at bounding box center [347, 416] width 7 height 7
click at [720, 214] on input "Added to Presentation" at bounding box center [743, 213] width 274 height 25
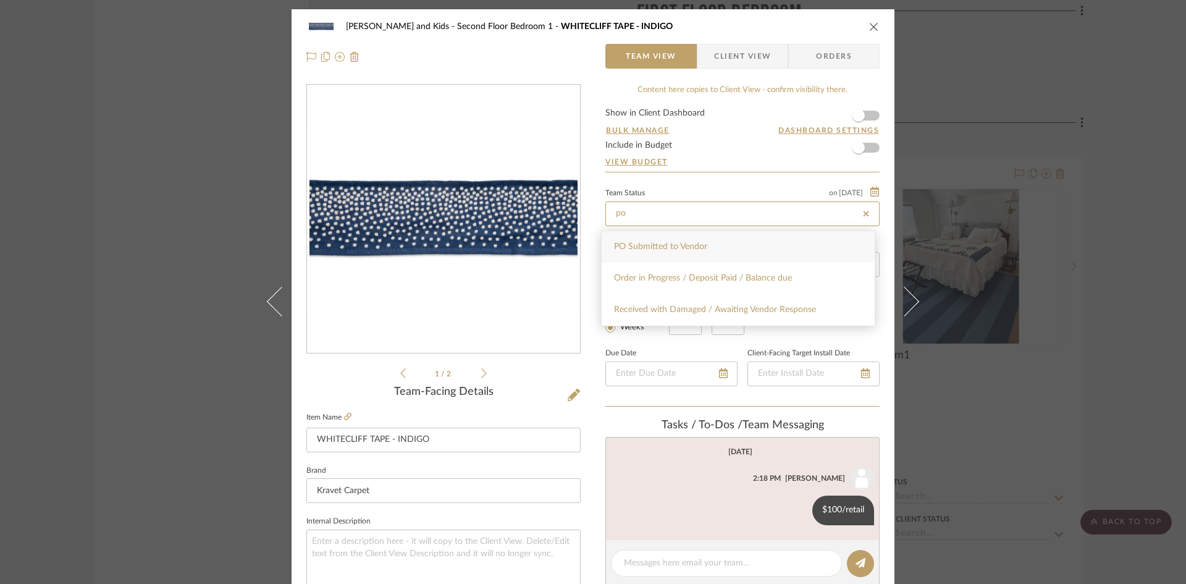
type input "po"
click at [700, 242] on span "PO Submitted to Vendor" at bounding box center [660, 246] width 93 height 9
type input "[DATE]"
type input "PO Submitted to Vendor"
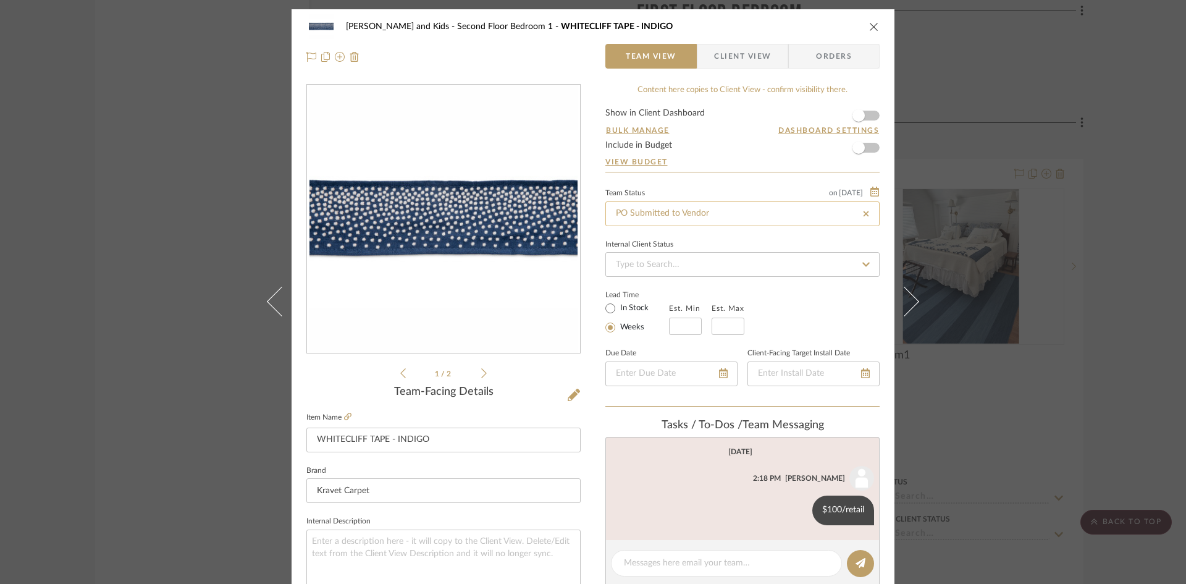
type input "[DATE]"
type input "PO Submitted to Vendor"
click at [869, 22] on icon "close" at bounding box center [874, 27] width 10 height 10
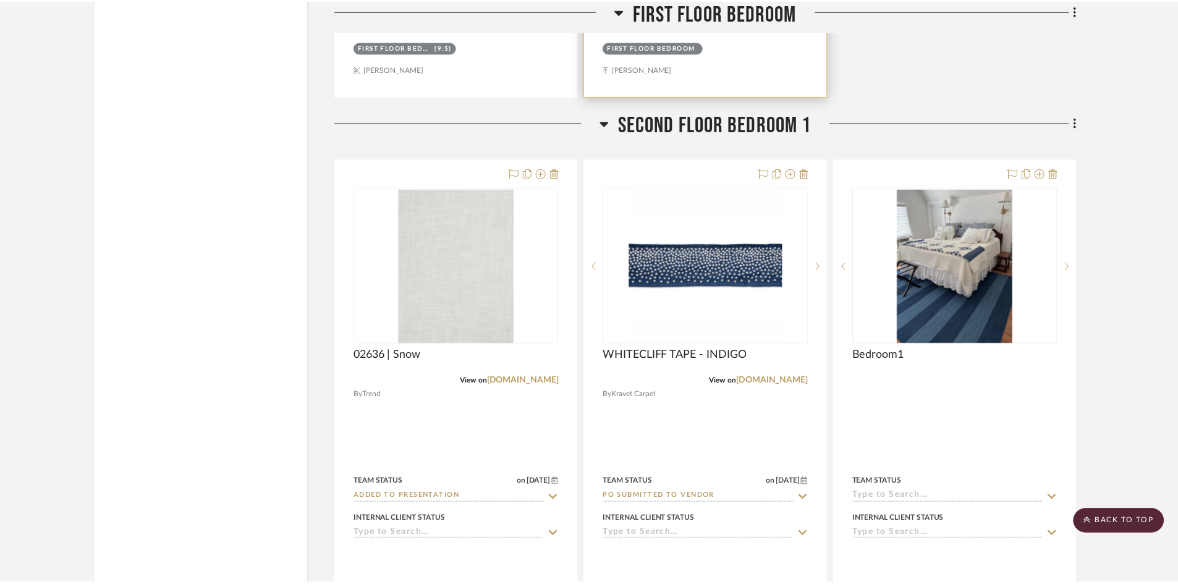
scroll to position [3713, 0]
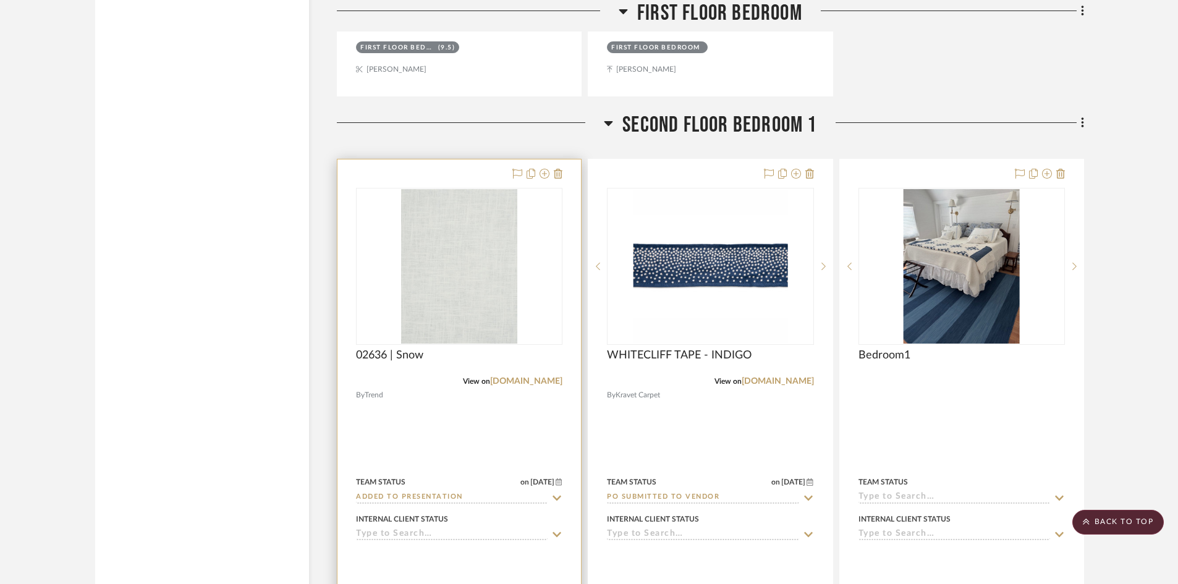
click at [498, 499] on input "Added to Presentation" at bounding box center [452, 498] width 192 height 12
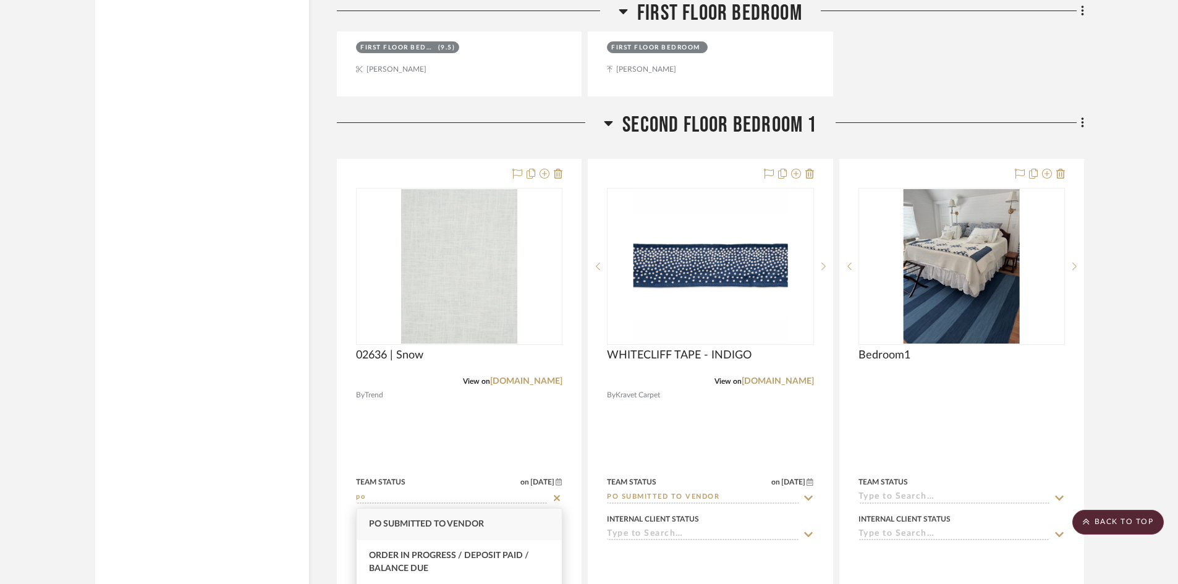
type input "po"
click at [472, 531] on div "PO Submitted to Vendor" at bounding box center [459, 525] width 205 height 32
type input "[DATE]"
type input "PO Submitted to Vendor"
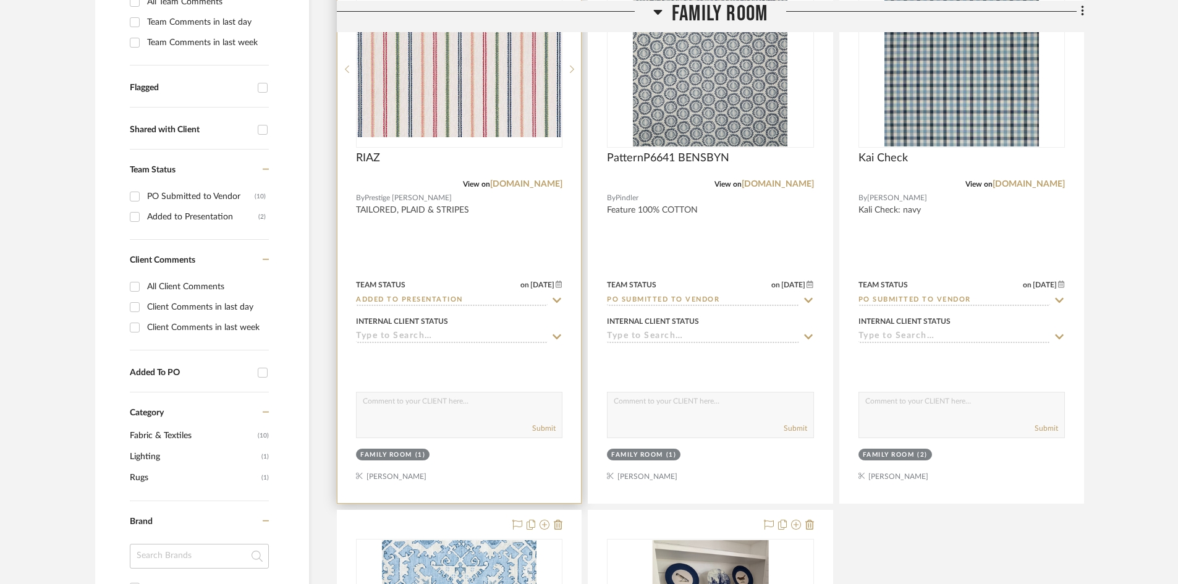
scroll to position [438, 0]
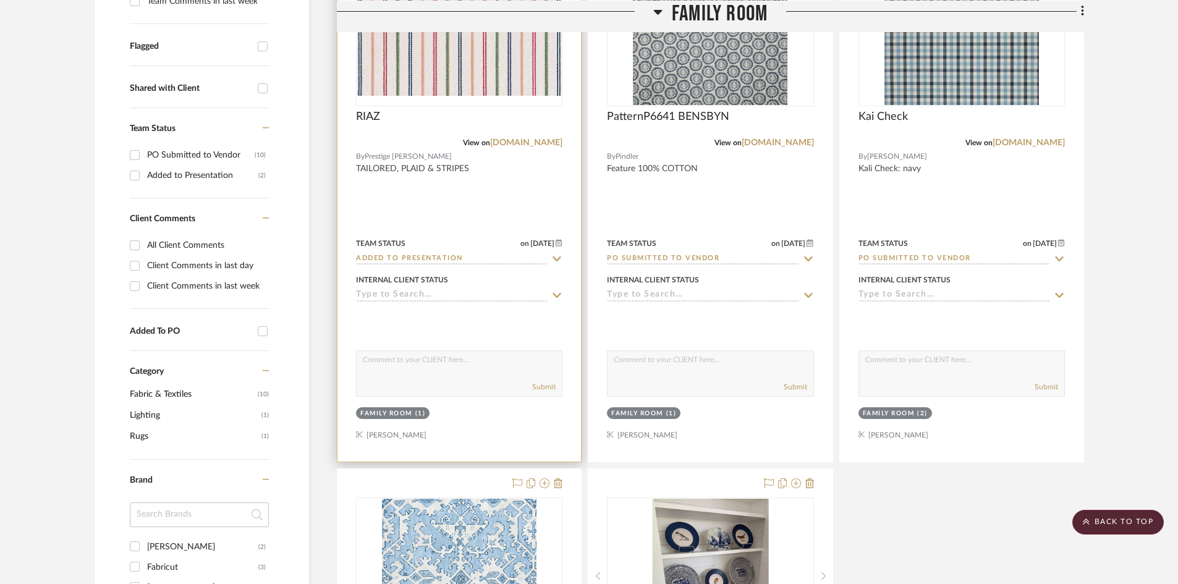
click at [451, 75] on img "0" at bounding box center [459, 28] width 204 height 136
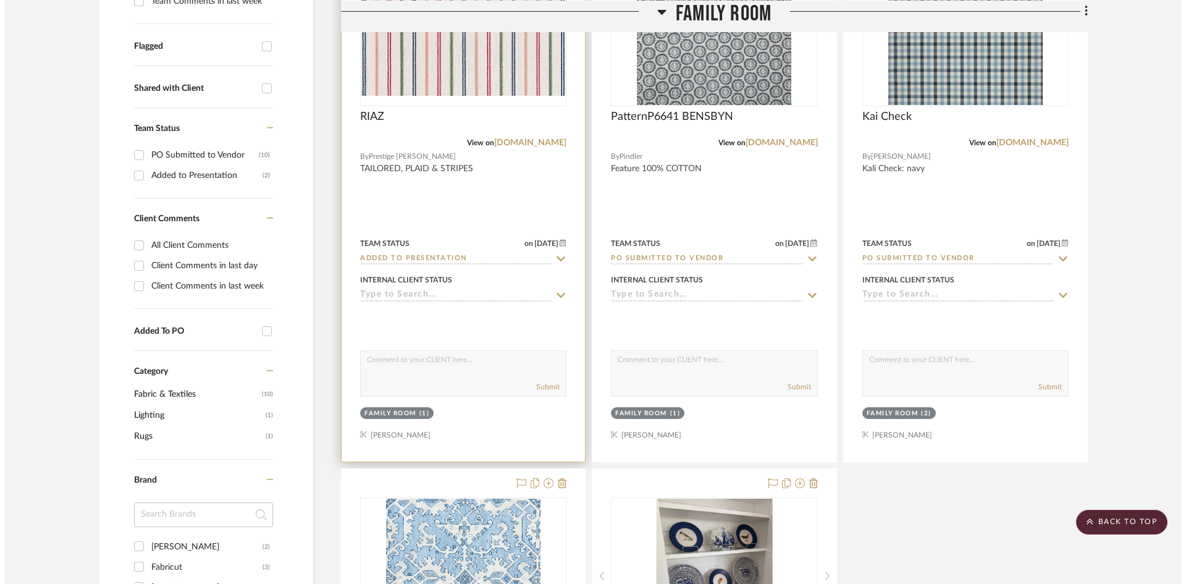
scroll to position [0, 0]
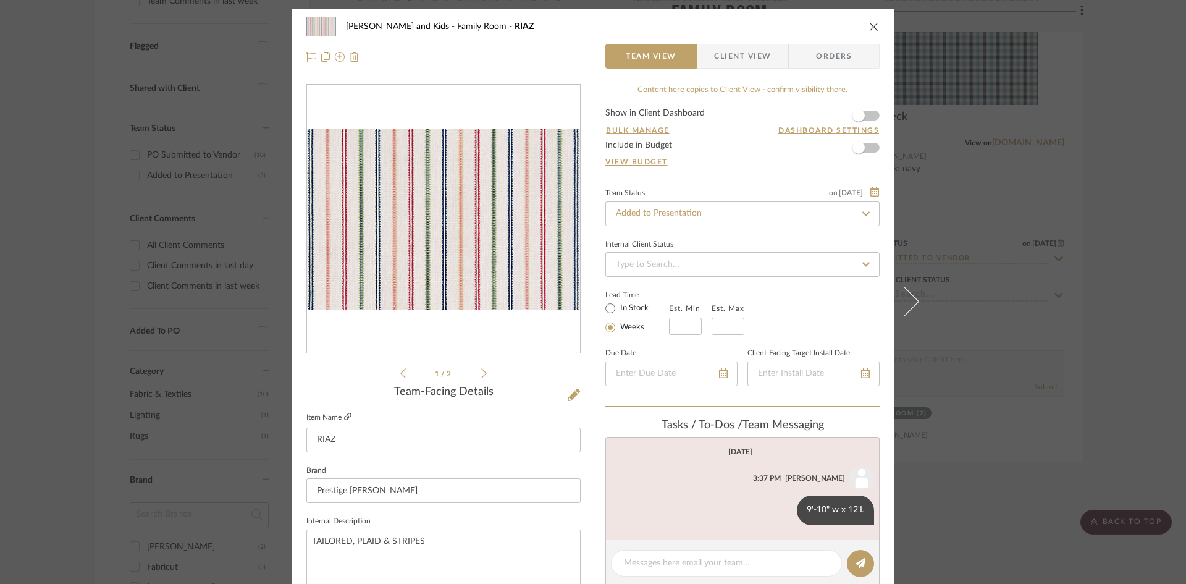
click at [345, 413] on icon at bounding box center [347, 416] width 7 height 7
click at [344, 415] on icon at bounding box center [347, 416] width 7 height 7
click at [869, 24] on icon "close" at bounding box center [874, 27] width 10 height 10
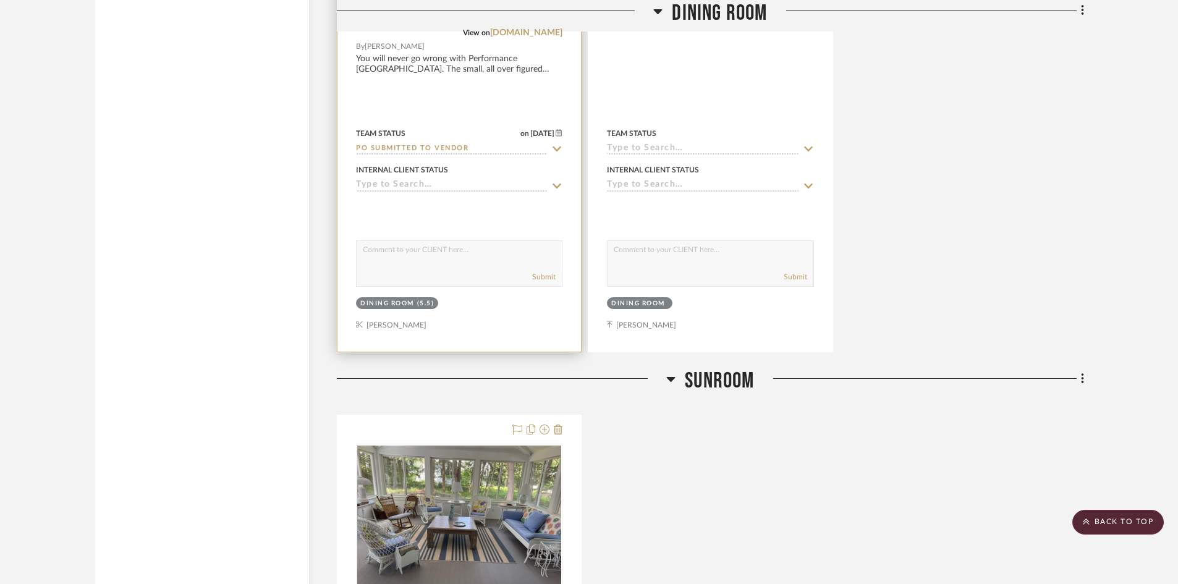
scroll to position [2230, 0]
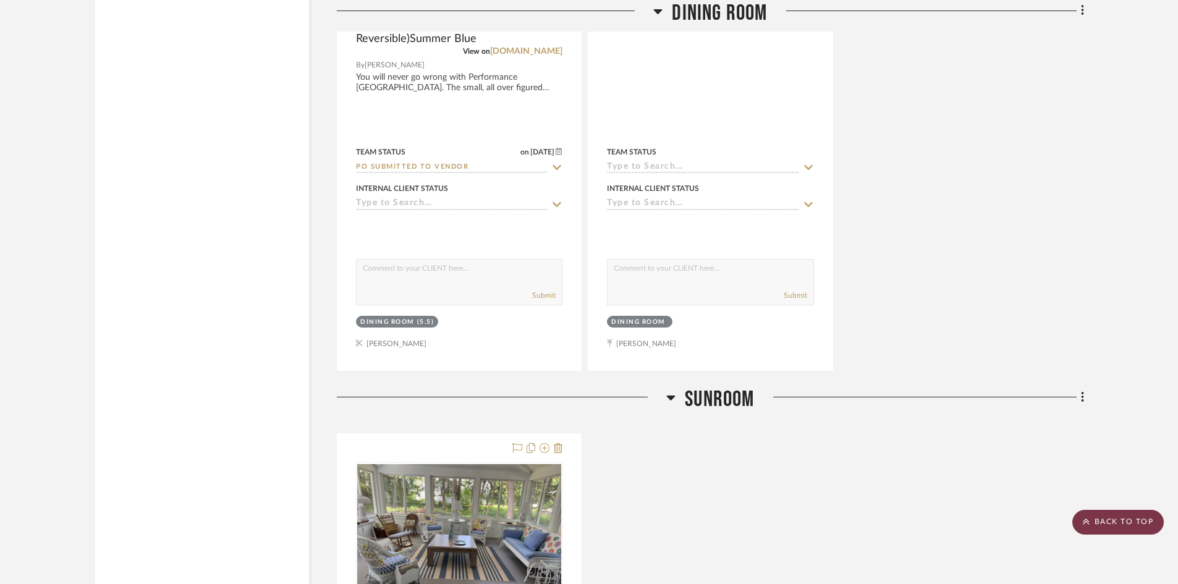
click at [1144, 515] on scroll-to-top-button "BACK TO TOP" at bounding box center [1117, 522] width 91 height 25
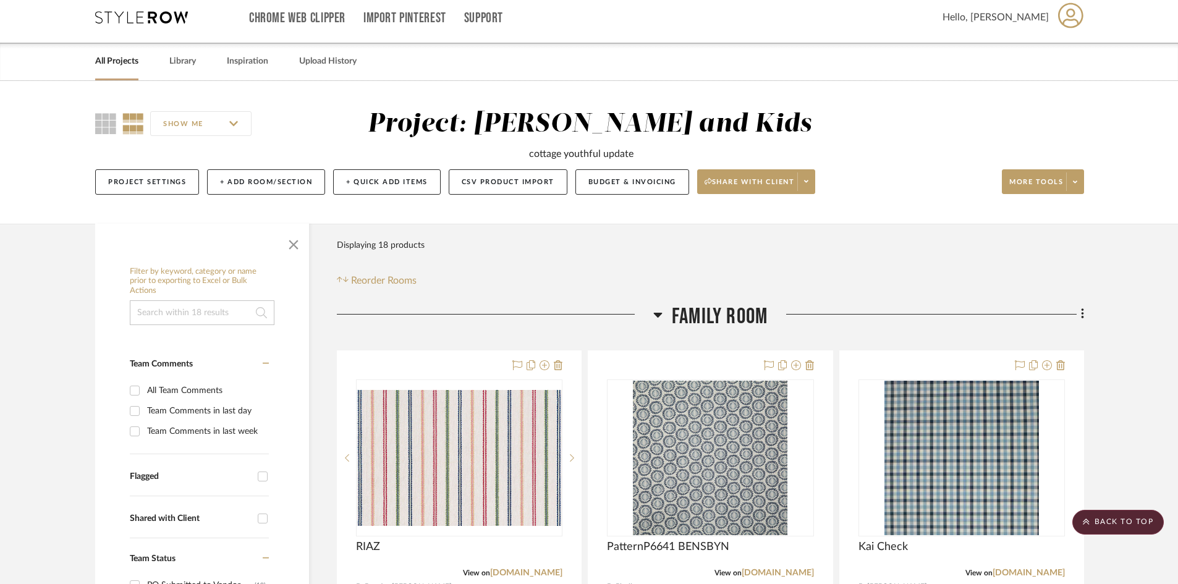
scroll to position [0, 0]
